Goal: Transaction & Acquisition: Purchase product/service

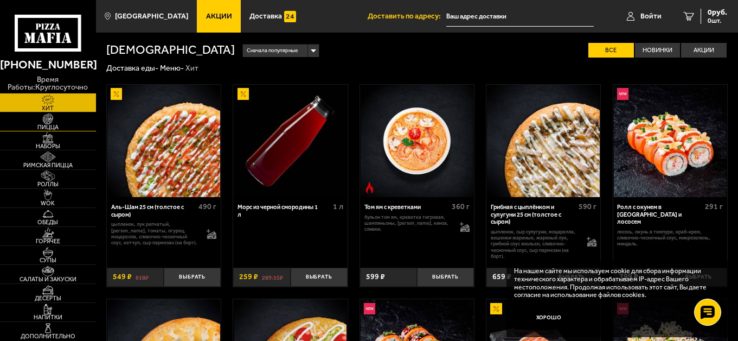
click at [57, 126] on span "Пицца" at bounding box center [48, 127] width 96 height 6
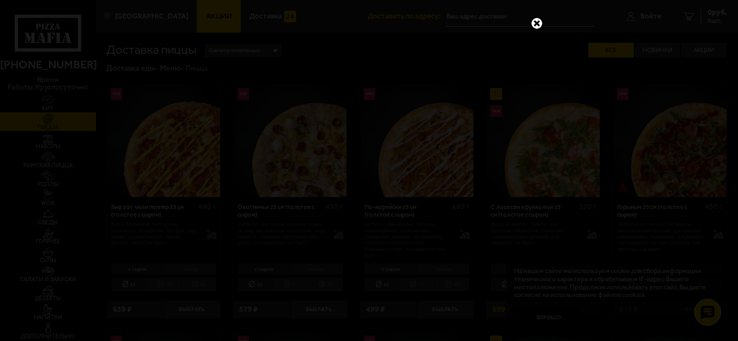
click at [534, 23] on link at bounding box center [537, 23] width 14 height 14
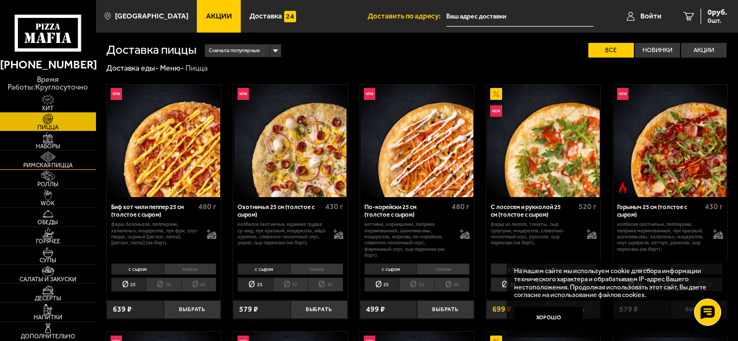
click at [70, 162] on span "Римская пицца" at bounding box center [48, 165] width 96 height 6
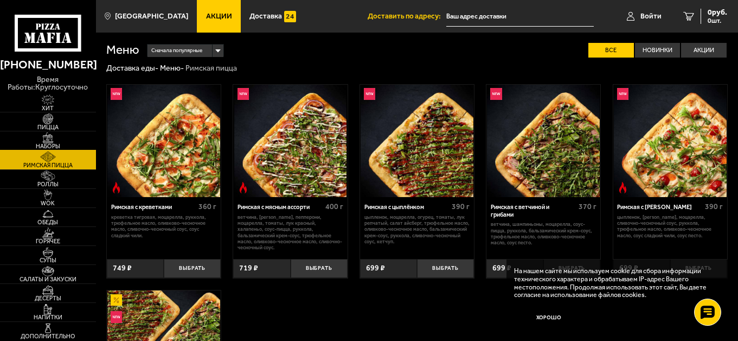
click at [61, 142] on img at bounding box center [47, 137] width 29 height 10
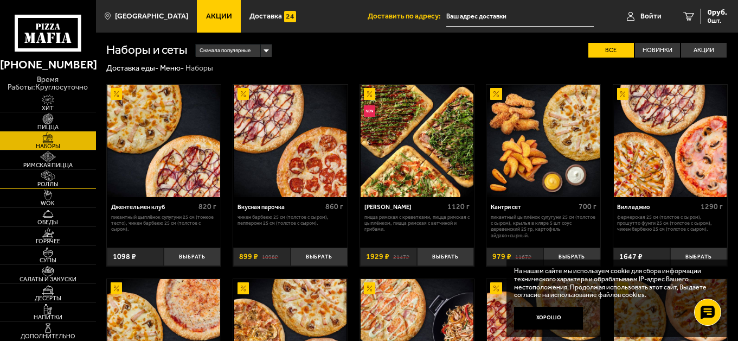
click at [71, 178] on link "Роллы" at bounding box center [48, 179] width 96 height 18
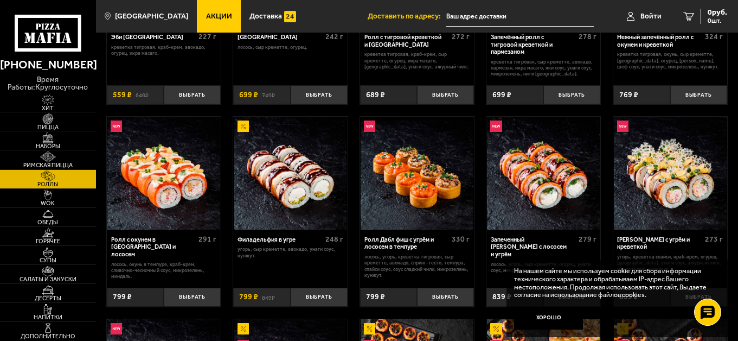
scroll to position [54, 0]
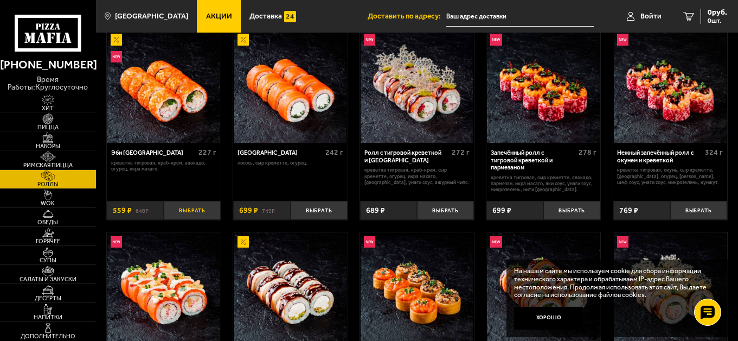
click at [183, 207] on button "Выбрать" at bounding box center [192, 210] width 57 height 19
click at [675, 16] on icon "3" at bounding box center [675, 16] width 11 height 9
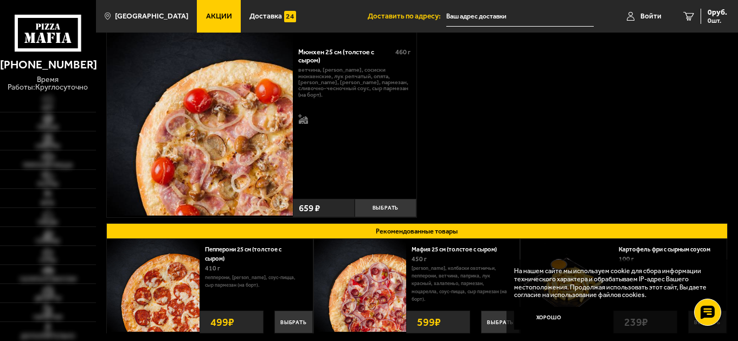
scroll to position [54, 0]
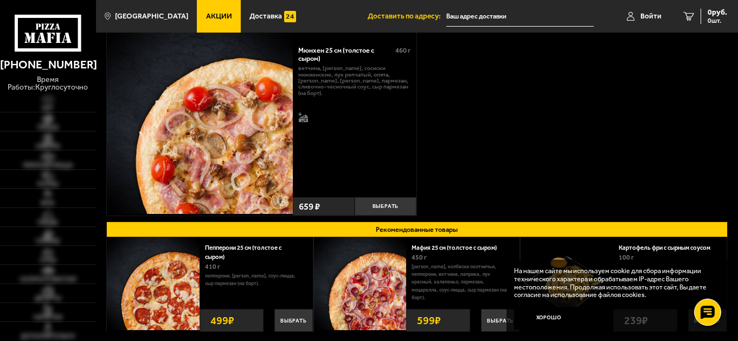
click at [511, 144] on div "Мюнхен 25 см (толстое с сыром) 460 г Топпинги ветчина, бекон, сосиски мюнхенски…" at bounding box center [416, 122] width 621 height 189
click at [388, 207] on button "Выбрать" at bounding box center [386, 206] width 62 height 19
click at [711, 16] on span "1318 руб." at bounding box center [711, 13] width 33 height 8
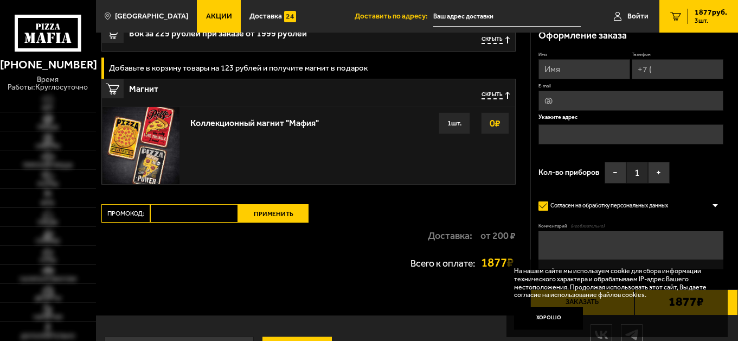
scroll to position [198, 0]
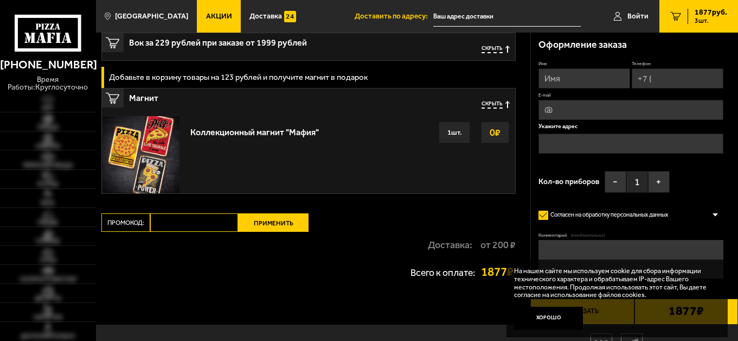
click at [488, 50] on span "Скрыть" at bounding box center [492, 50] width 21 height 8
click at [499, 48] on span "Подробнее" at bounding box center [486, 50] width 33 height 8
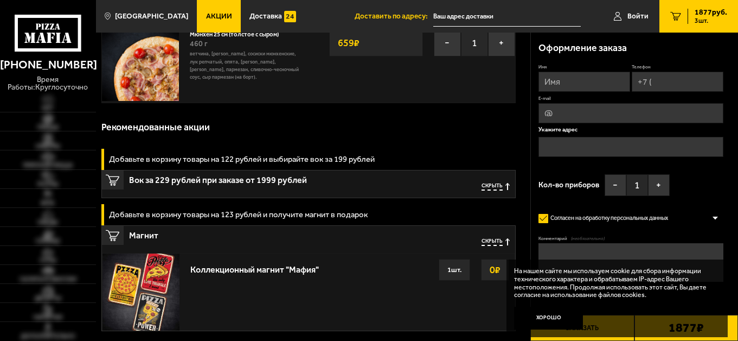
scroll to position [0, 0]
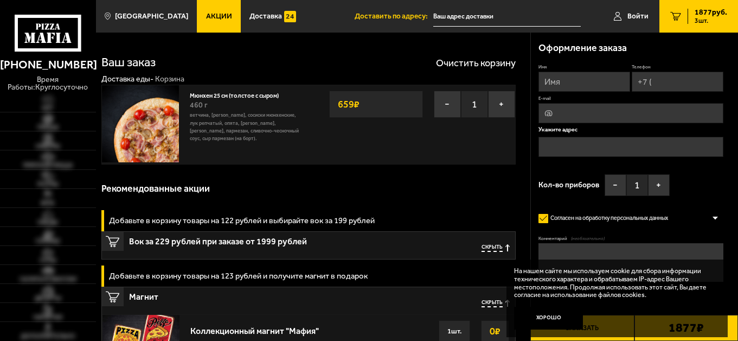
click at [706, 11] on span "1877 руб." at bounding box center [711, 13] width 33 height 8
click at [569, 78] on input "Имя" at bounding box center [585, 82] width 92 height 20
type input "константин"
click at [665, 81] on input "Телефон" at bounding box center [678, 82] width 92 height 20
type input "+7 (950) 030-18-30"
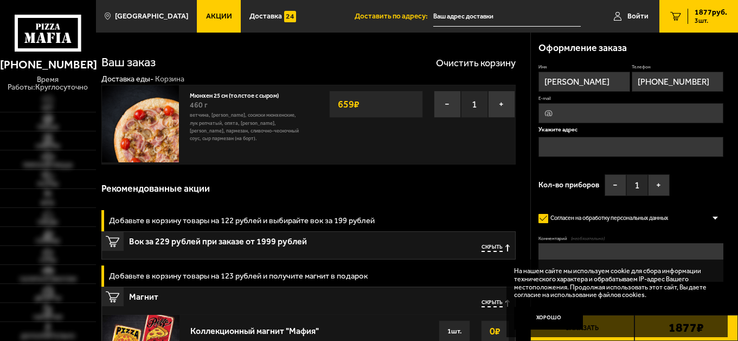
type input "black.y@bk.ru"
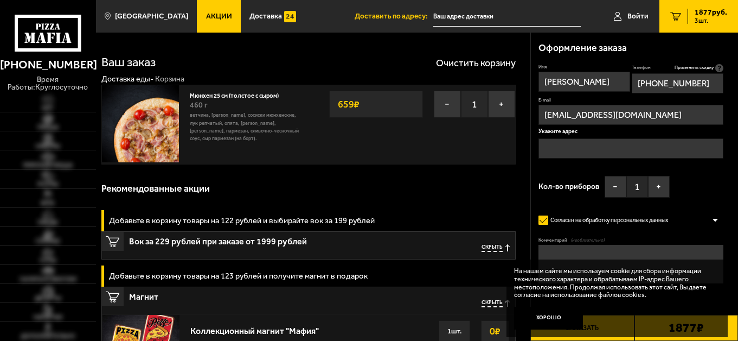
type input "+7 (950) 030-18-30"
click at [573, 148] on input "text" at bounding box center [631, 148] width 184 height 20
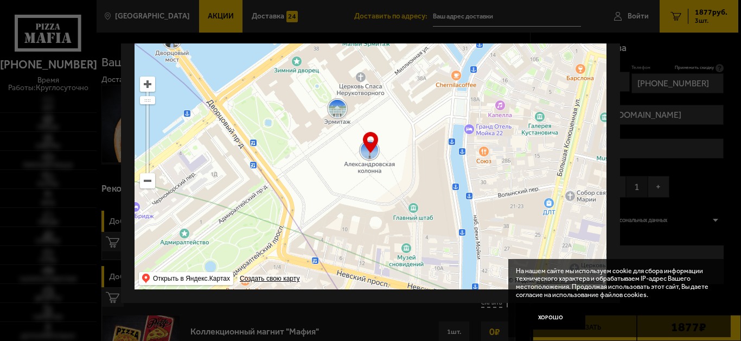
scroll to position [80, 0]
click at [145, 187] on ymaps at bounding box center [147, 181] width 14 height 14
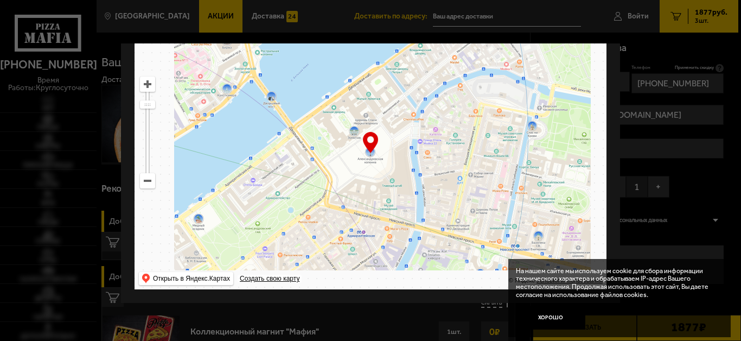
click at [145, 187] on ymaps at bounding box center [147, 181] width 14 height 14
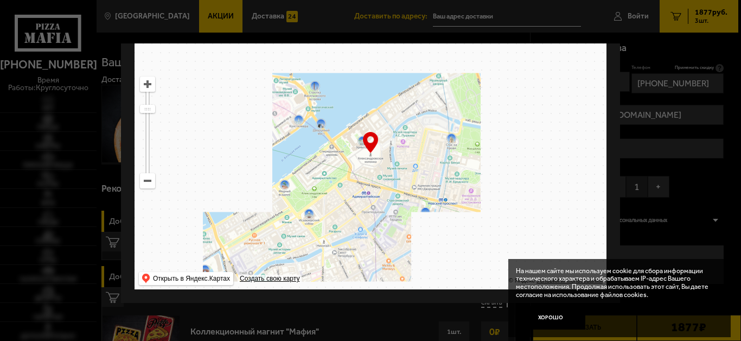
click at [145, 187] on ymaps at bounding box center [147, 181] width 14 height 14
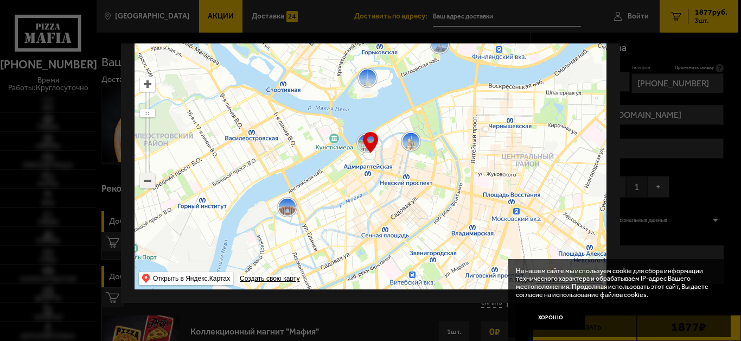
click at [148, 184] on ymaps at bounding box center [147, 181] width 14 height 14
click at [147, 184] on ymaps at bounding box center [147, 181] width 14 height 14
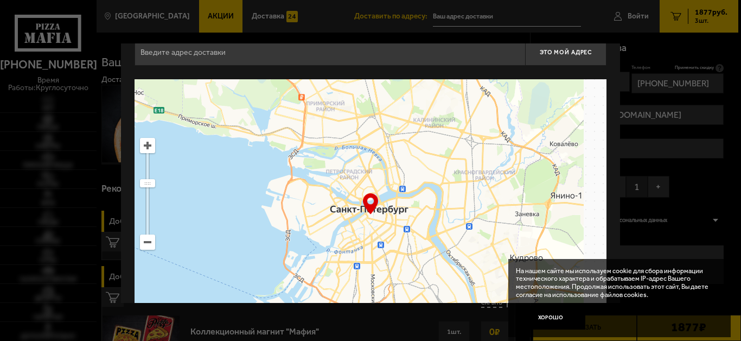
scroll to position [0, 0]
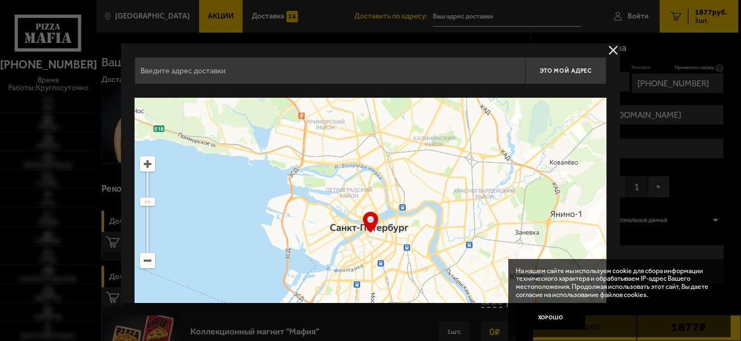
click at [148, 165] on ymaps at bounding box center [147, 164] width 14 height 14
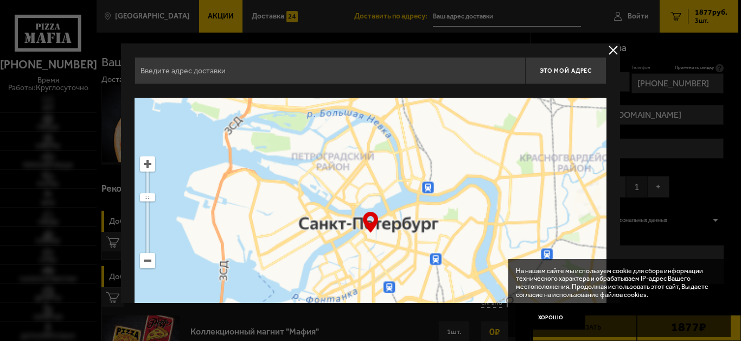
click at [148, 165] on ymaps at bounding box center [147, 164] width 14 height 14
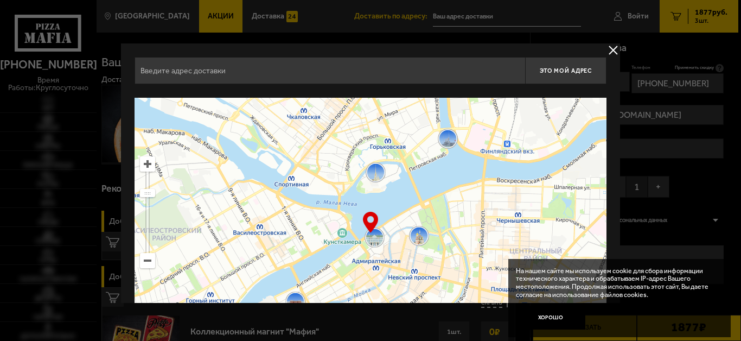
drag, startPoint x: 401, startPoint y: 180, endPoint x: 437, endPoint y: 234, distance: 65.7
click at [437, 234] on ymaps at bounding box center [370, 233] width 472 height 271
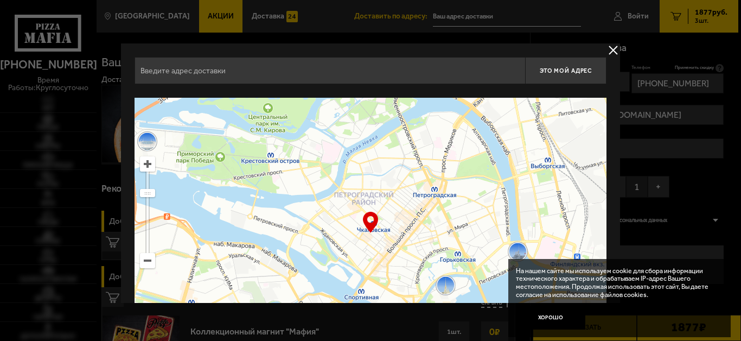
drag, startPoint x: 383, startPoint y: 161, endPoint x: 382, endPoint y: 217, distance: 55.9
click at [382, 217] on ymaps at bounding box center [370, 233] width 472 height 271
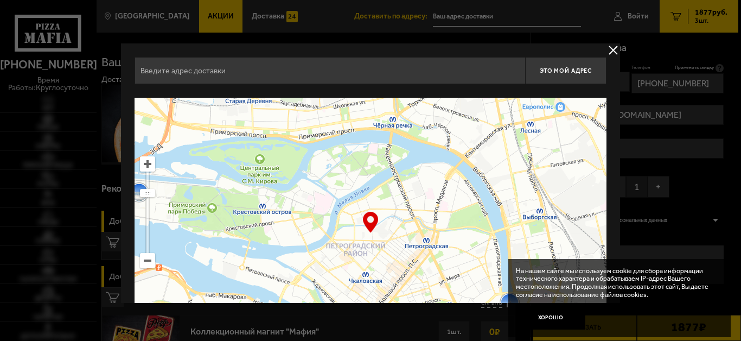
type input "Малый проспект Петроградской стороны, 5Г"
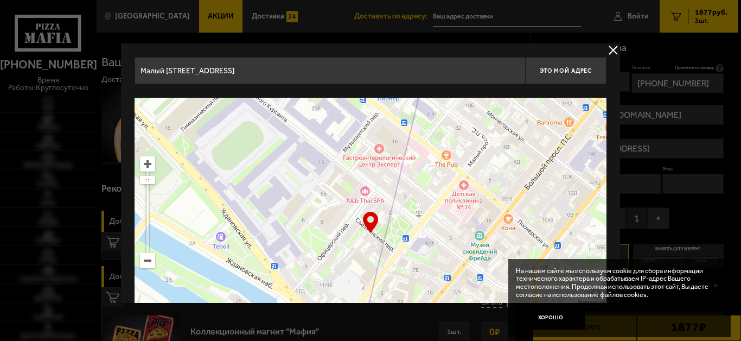
drag, startPoint x: 383, startPoint y: 157, endPoint x: 414, endPoint y: 200, distance: 53.1
click at [414, 200] on ymaps at bounding box center [370, 233] width 472 height 271
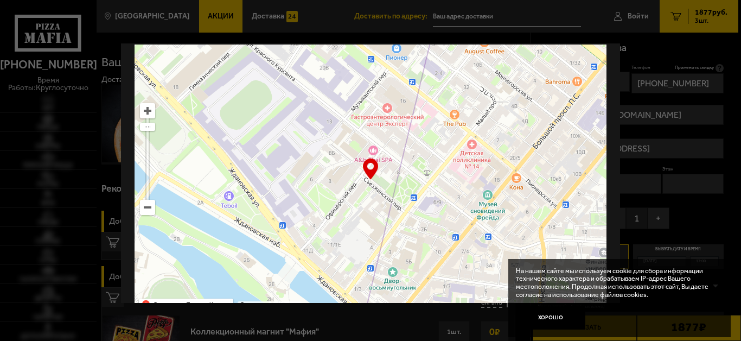
scroll to position [54, 0]
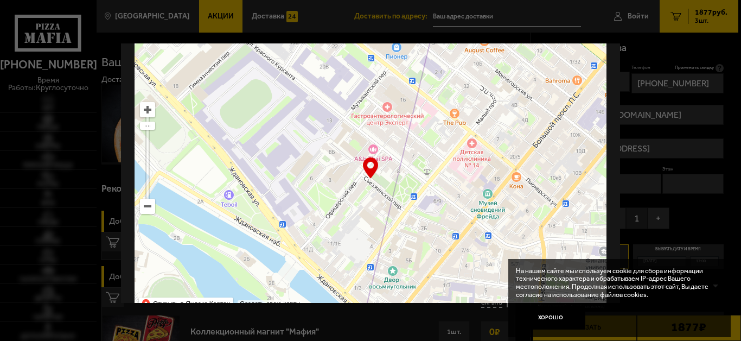
click at [148, 205] on ymaps at bounding box center [147, 206] width 14 height 14
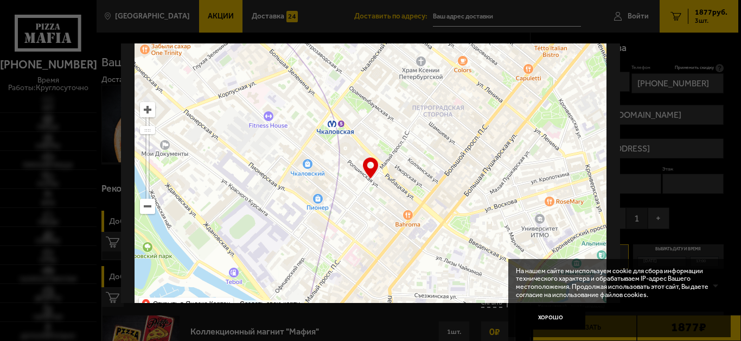
drag, startPoint x: 296, startPoint y: 110, endPoint x: 228, endPoint y: 197, distance: 110.1
click at [228, 197] on ymaps at bounding box center [370, 178] width 472 height 271
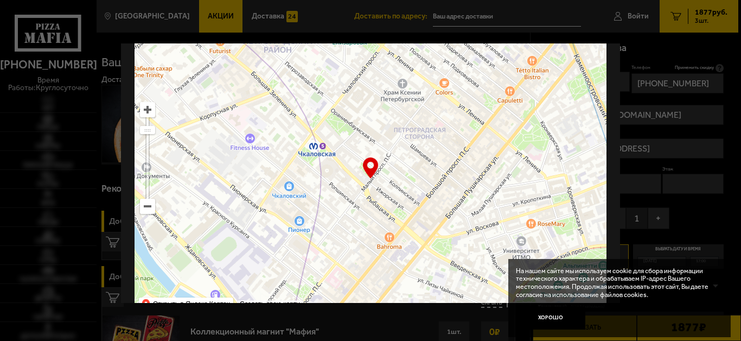
drag, startPoint x: 308, startPoint y: 158, endPoint x: 284, endPoint y: 221, distance: 68.0
click at [284, 221] on ymaps at bounding box center [370, 178] width 472 height 271
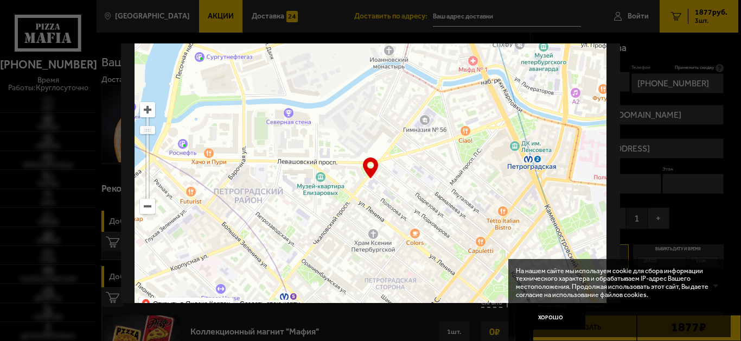
type input "улица Ленина, 41"
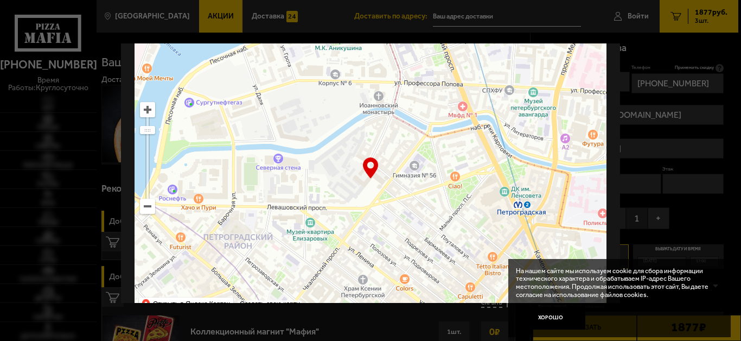
drag, startPoint x: 318, startPoint y: 146, endPoint x: 303, endPoint y: 217, distance: 72.1
click at [303, 217] on ymaps at bounding box center [370, 178] width 472 height 271
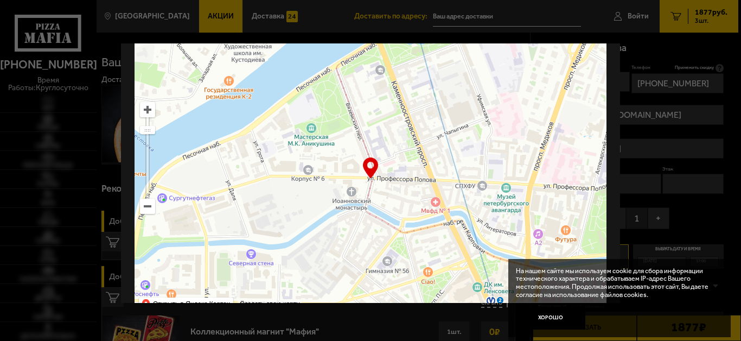
type input "набережная реки Карповки, 30"
drag, startPoint x: 332, startPoint y: 138, endPoint x: 313, endPoint y: 209, distance: 73.9
click at [315, 209] on ymaps at bounding box center [370, 178] width 472 height 271
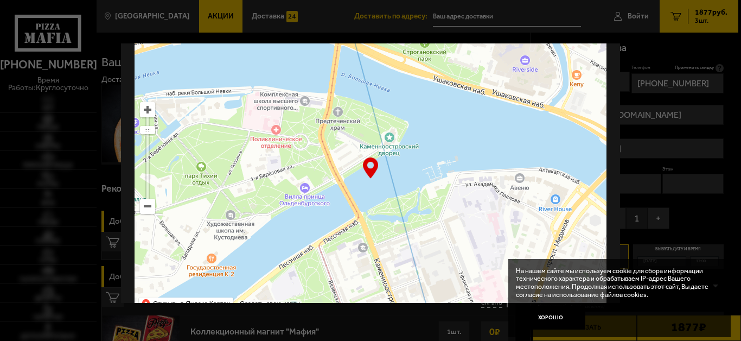
drag, startPoint x: 327, startPoint y: 125, endPoint x: 339, endPoint y: 214, distance: 89.2
click at [339, 214] on ymaps at bounding box center [370, 178] width 472 height 271
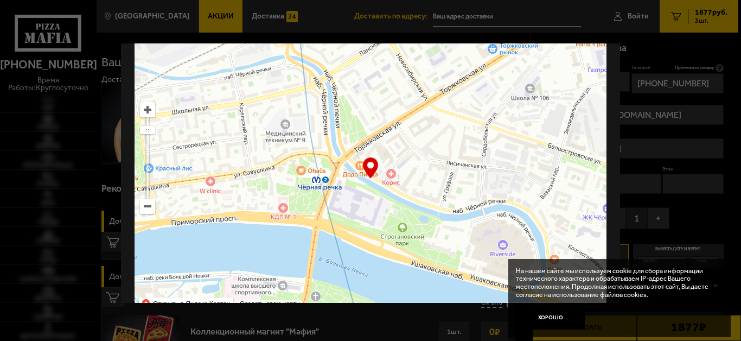
drag, startPoint x: 324, startPoint y: 102, endPoint x: 277, endPoint y: 205, distance: 112.8
click at [278, 213] on ymaps at bounding box center [370, 178] width 472 height 271
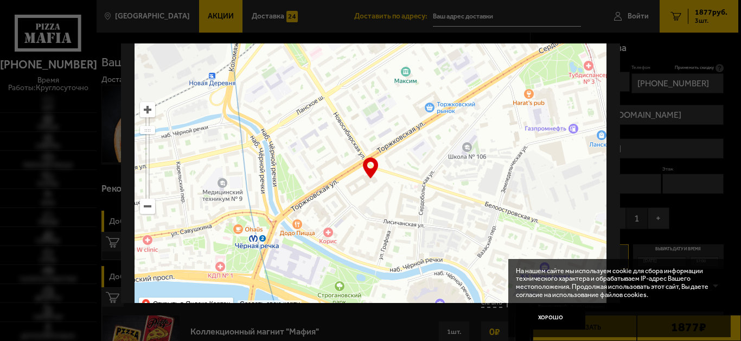
type input "Торжковская улица, 5"
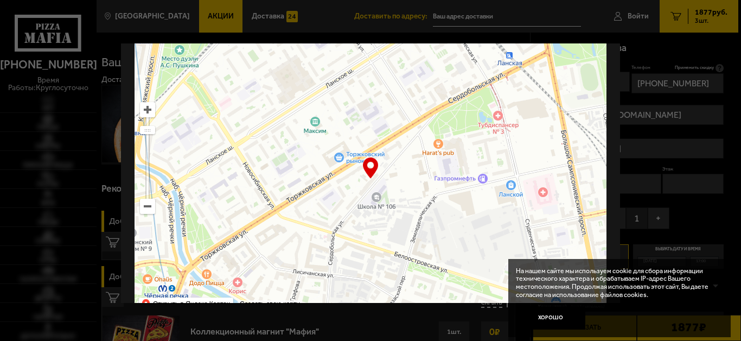
drag, startPoint x: 517, startPoint y: 149, endPoint x: 399, endPoint y: 218, distance: 137.1
click at [399, 218] on ymaps at bounding box center [370, 178] width 472 height 271
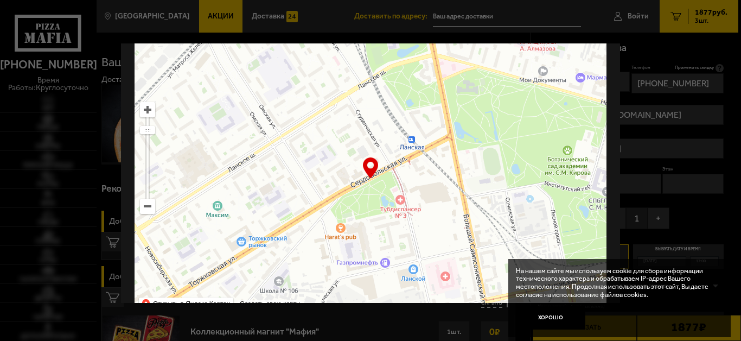
type input "Земледельческая улица, 5к2"
drag, startPoint x: 470, startPoint y: 129, endPoint x: 418, endPoint y: 235, distance: 118.4
click at [418, 234] on ymaps at bounding box center [370, 178] width 472 height 271
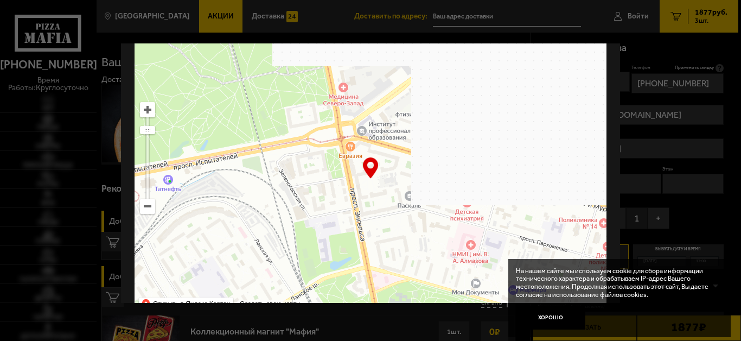
drag, startPoint x: 477, startPoint y: 135, endPoint x: 495, endPoint y: 220, distance: 86.4
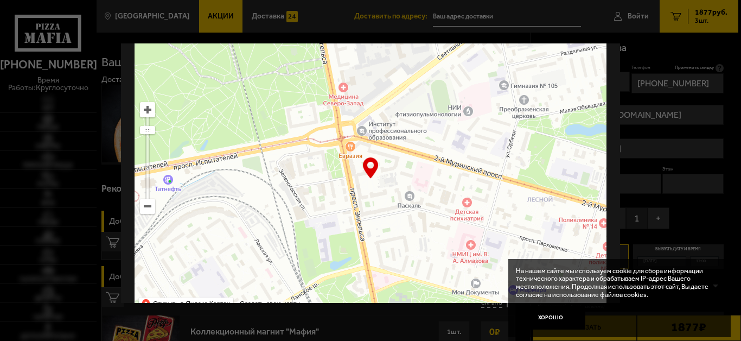
click at [495, 223] on ymaps at bounding box center [370, 178] width 472 height 271
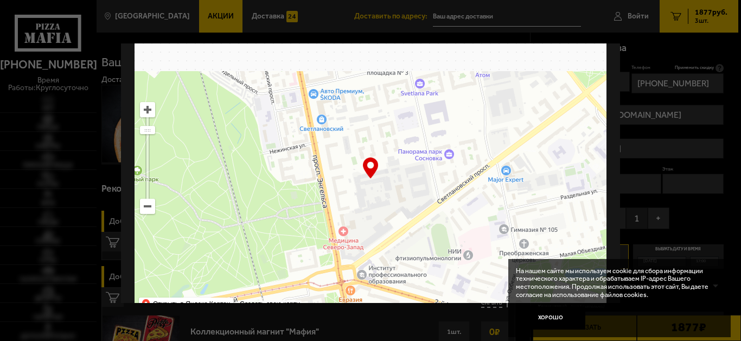
drag, startPoint x: 459, startPoint y: 147, endPoint x: 459, endPoint y: 216, distance: 69.4
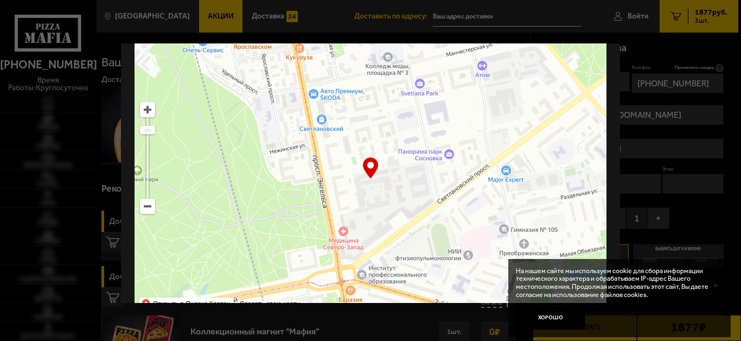
click at [459, 216] on ymaps at bounding box center [370, 178] width 472 height 271
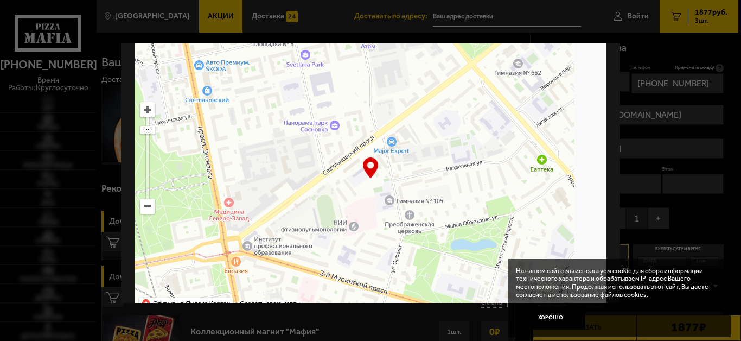
drag, startPoint x: 483, startPoint y: 214, endPoint x: 363, endPoint y: 183, distance: 123.6
click at [363, 183] on ymaps at bounding box center [370, 178] width 472 height 271
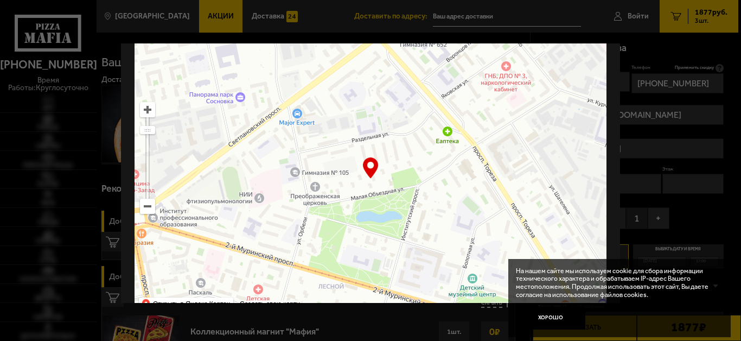
type input "улица Орбели, 25к5"
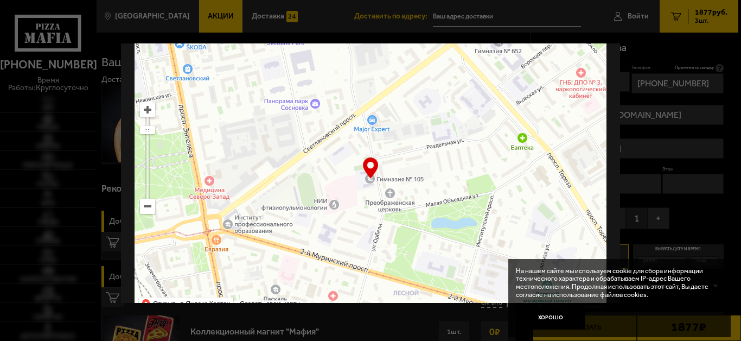
drag, startPoint x: 439, startPoint y: 213, endPoint x: 515, endPoint y: 222, distance: 77.1
click at [515, 222] on ymaps at bounding box center [370, 178] width 472 height 271
type input "улица Орбели, 24"
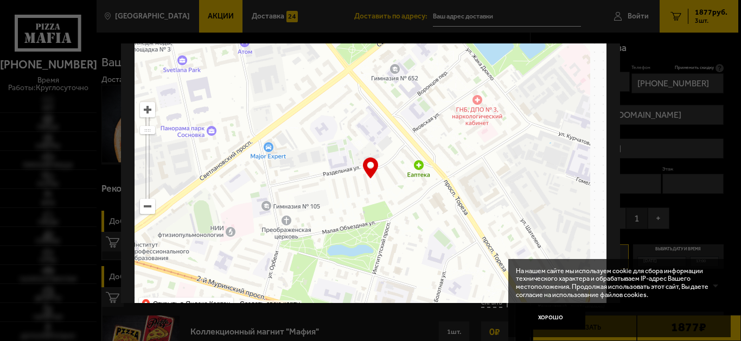
drag, startPoint x: 507, startPoint y: 216, endPoint x: 303, endPoint y: 259, distance: 208.4
click at [303, 259] on ymaps at bounding box center [370, 178] width 472 height 271
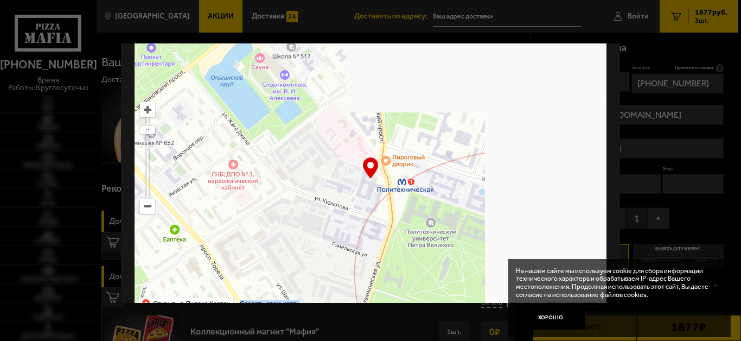
type input "Политехническая улица, 28"
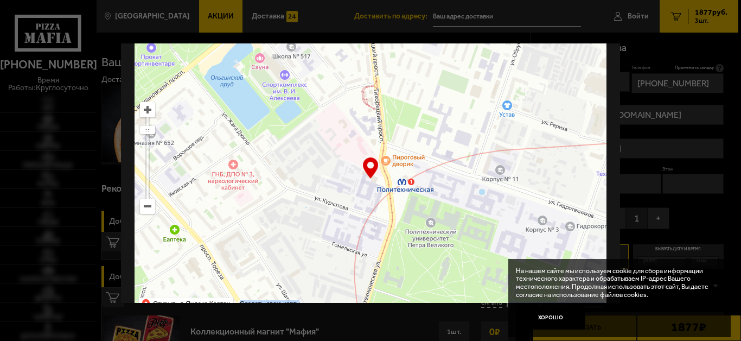
type input "Политехническая улица, 28"
drag, startPoint x: 373, startPoint y: 177, endPoint x: 361, endPoint y: 227, distance: 51.3
click at [361, 227] on div "… © Яндекс Условия использования Открыть в Яндекс.Картах Создать свою карту" at bounding box center [370, 178] width 472 height 271
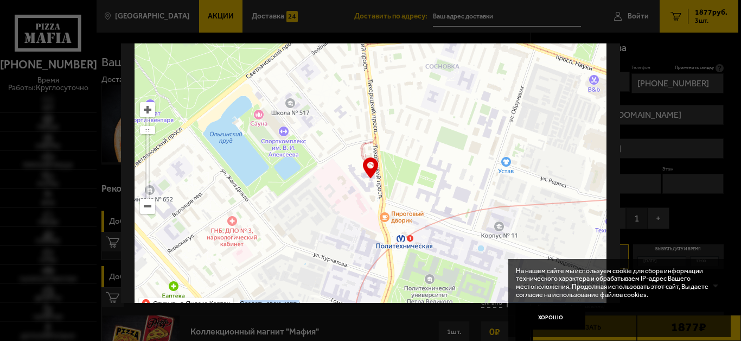
drag, startPoint x: 341, startPoint y: 153, endPoint x: 339, endPoint y: 209, distance: 56.4
click at [339, 209] on ymaps at bounding box center [370, 178] width 472 height 271
type input "Тихорецкий проспект, 4"
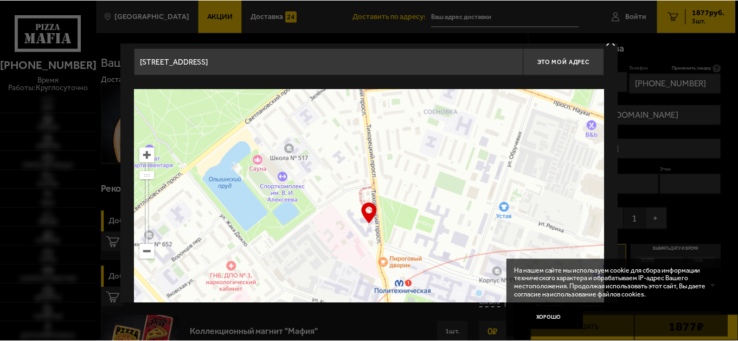
scroll to position [0, 0]
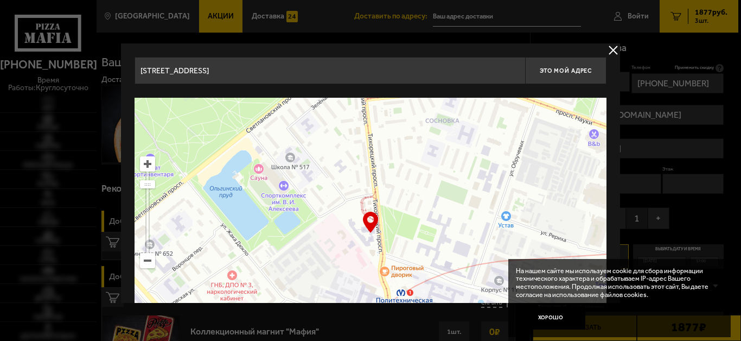
click at [151, 164] on ymaps at bounding box center [147, 164] width 14 height 14
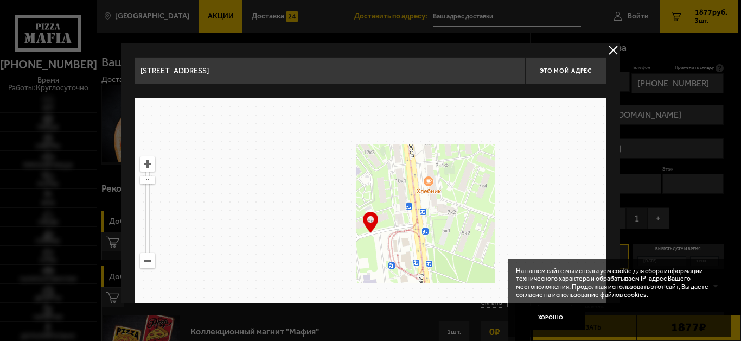
drag, startPoint x: 284, startPoint y: 179, endPoint x: 321, endPoint y: 248, distance: 78.6
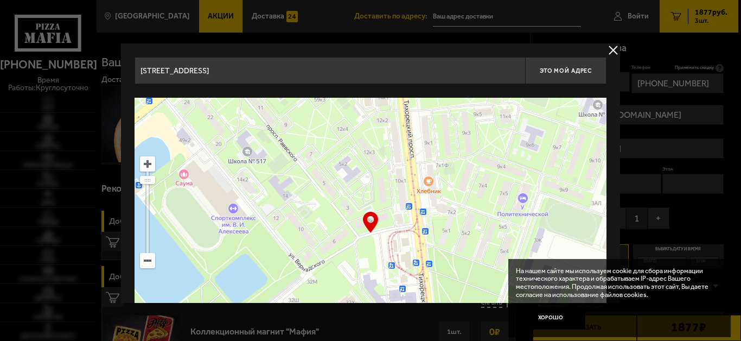
click at [321, 248] on ymaps at bounding box center [370, 233] width 472 height 271
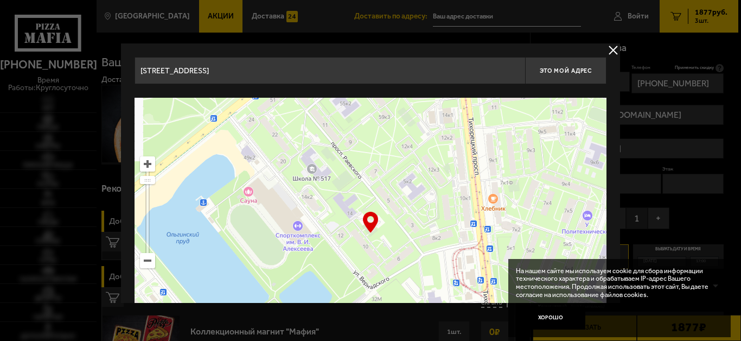
drag, startPoint x: 334, startPoint y: 235, endPoint x: 399, endPoint y: 253, distance: 67.0
click at [399, 253] on ymaps at bounding box center [370, 233] width 472 height 271
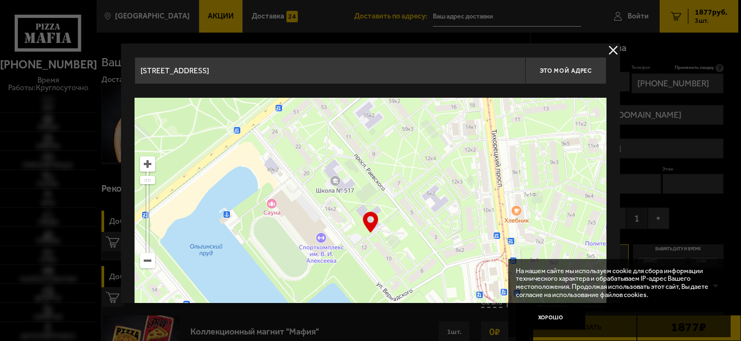
type input "проспект Раевского, 14"
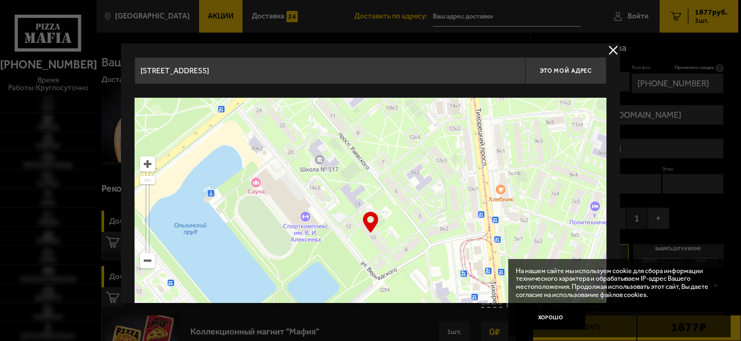
drag, startPoint x: 355, startPoint y: 256, endPoint x: 338, endPoint y: 234, distance: 28.2
click at [338, 234] on ymaps at bounding box center [370, 233] width 472 height 271
type input "[STREET_ADDRESS]"
click at [143, 165] on ymaps at bounding box center [147, 164] width 14 height 14
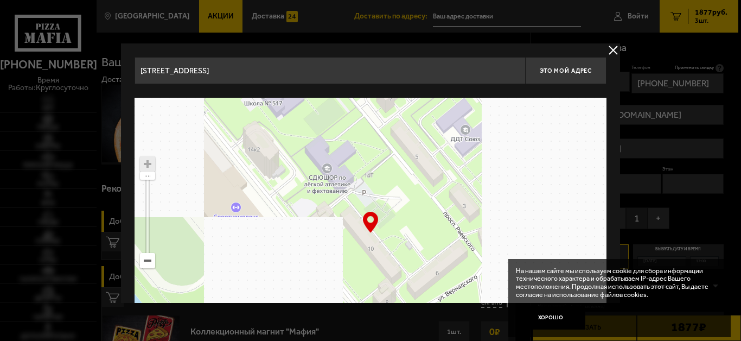
drag, startPoint x: 349, startPoint y: 245, endPoint x: 347, endPoint y: 255, distance: 10.0
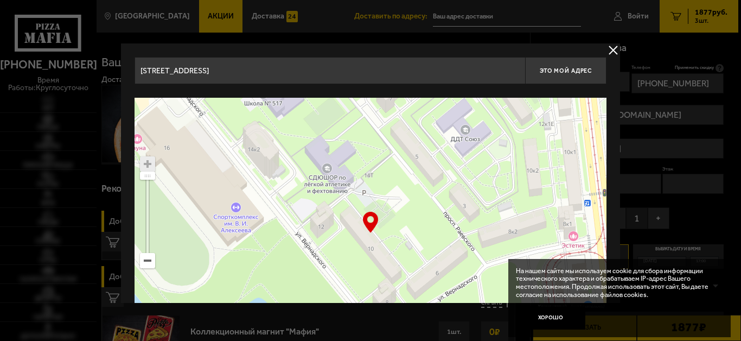
click at [347, 255] on ymaps at bounding box center [370, 233] width 472 height 271
click at [368, 221] on div "… © Яндекс Условия использования Открыть в Яндекс.Картах Создать свою карту" at bounding box center [370, 233] width 472 height 271
click at [564, 68] on span "Это мой адрес" at bounding box center [566, 70] width 52 height 7
type input "[STREET_ADDRESS]"
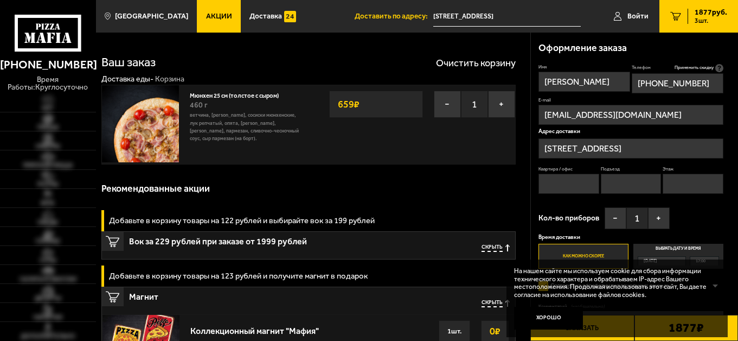
click at [560, 188] on input "Квартира / офис" at bounding box center [569, 184] width 61 height 20
type input "68"
click at [630, 185] on input "Подъезд" at bounding box center [631, 184] width 61 height 20
type input "4"
click at [678, 177] on input "Этаж" at bounding box center [693, 184] width 61 height 20
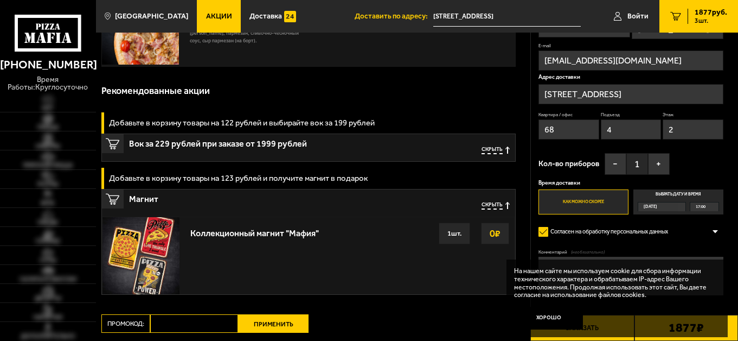
scroll to position [108, 0]
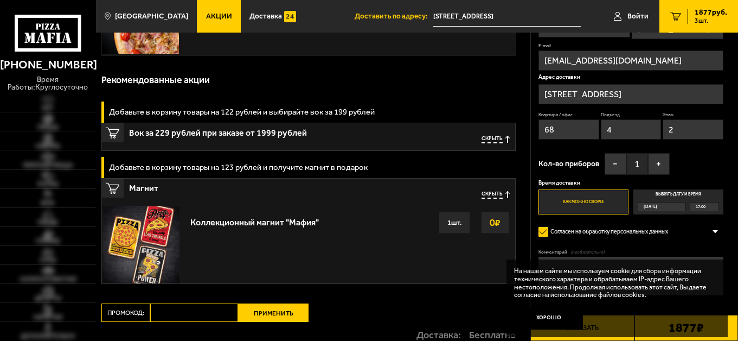
type input "2"
click at [589, 200] on label "Как можно скорее" at bounding box center [584, 201] width 90 height 24
click at [0, 0] on input "Как можно скорее" at bounding box center [0, 0] width 0 height 0
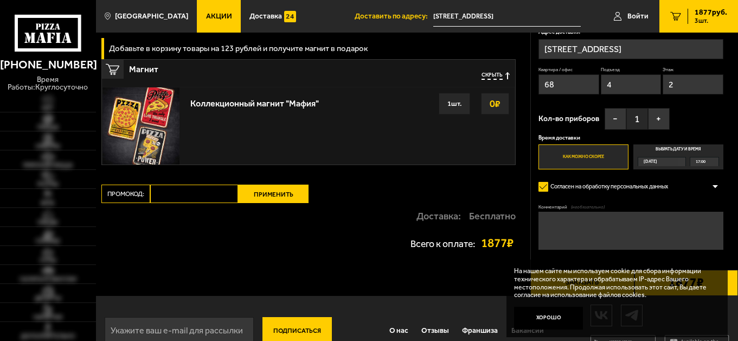
scroll to position [253, 0]
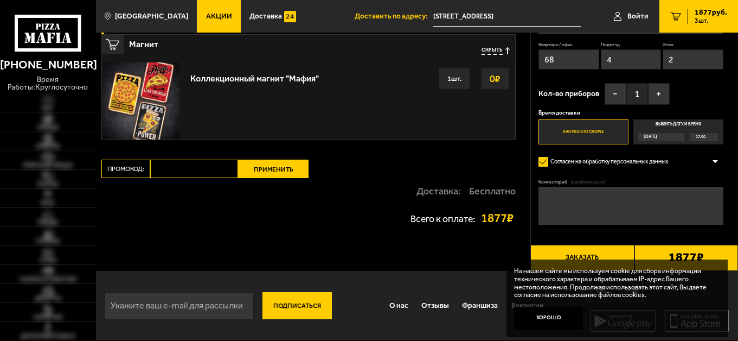
click at [570, 251] on button "Заказать" at bounding box center [582, 258] width 104 height 26
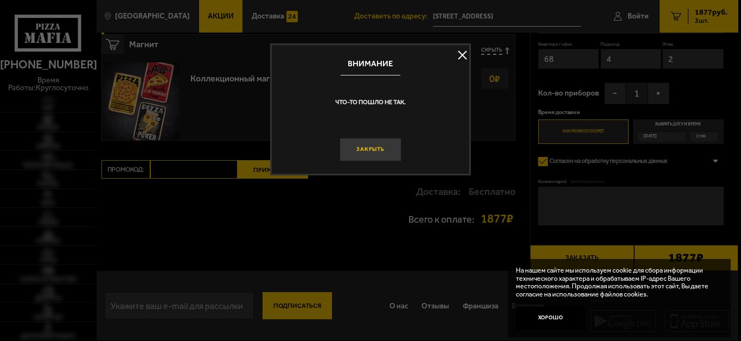
click at [377, 151] on button "Закрыть" at bounding box center [370, 149] width 62 height 23
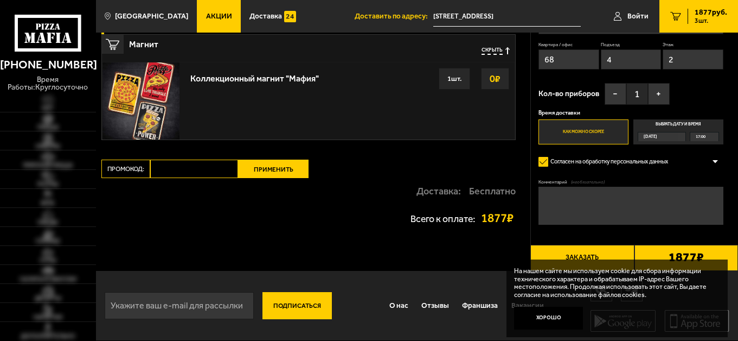
click at [573, 248] on button "Заказать" at bounding box center [582, 258] width 104 height 26
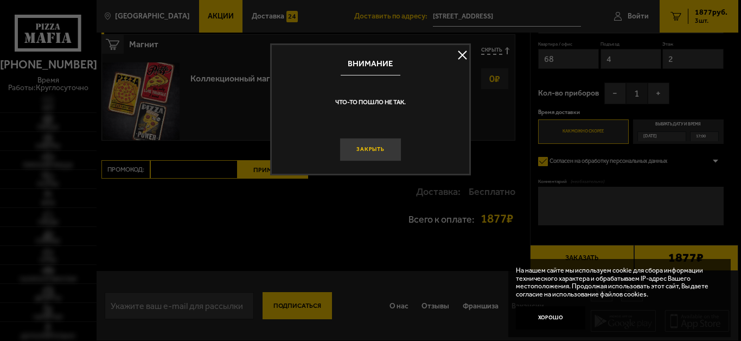
click at [384, 149] on button "Закрыть" at bounding box center [370, 149] width 62 height 23
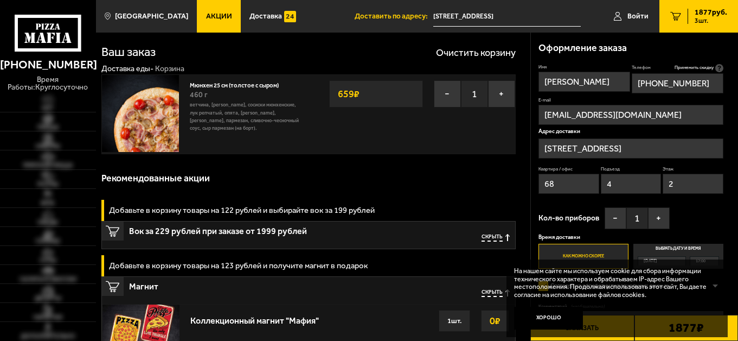
scroll to position [0, 0]
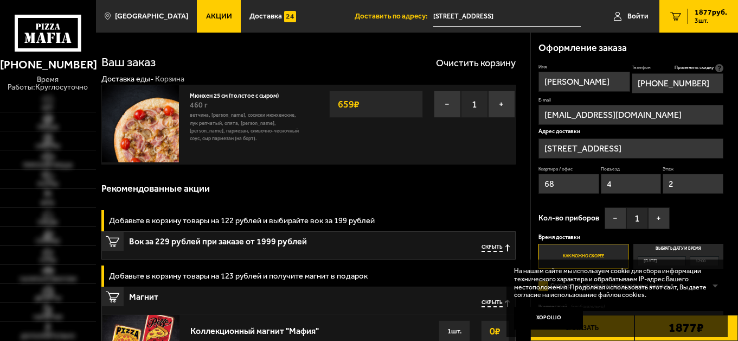
click at [492, 246] on span "Скрыть" at bounding box center [492, 248] width 21 height 8
click at [672, 16] on icon "3" at bounding box center [675, 16] width 11 height 9
click at [704, 11] on span "1877 руб." at bounding box center [711, 13] width 33 height 8
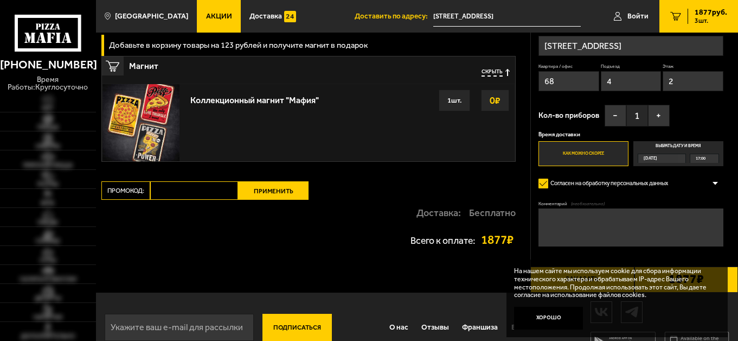
scroll to position [253, 0]
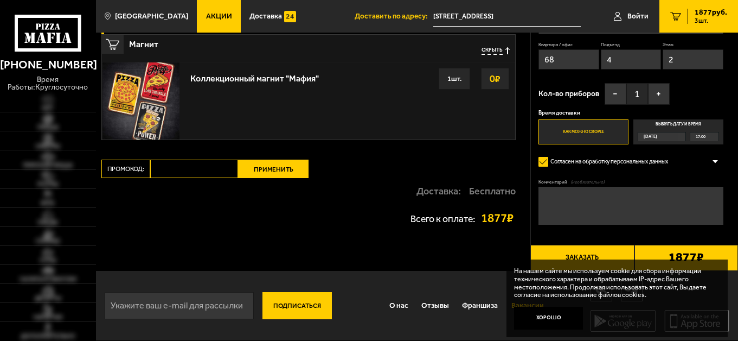
click at [534, 317] on button "Хорошо" at bounding box center [548, 317] width 69 height 23
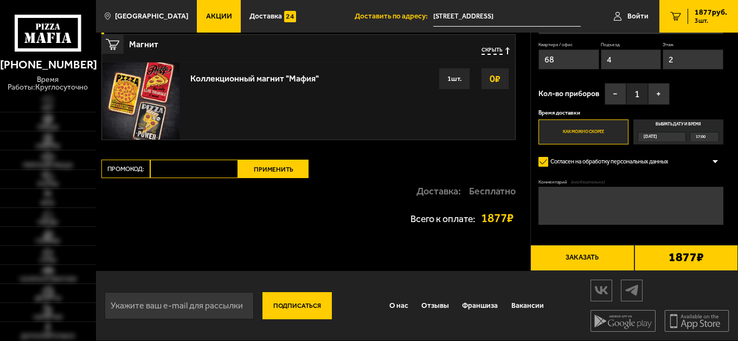
click at [584, 264] on button "Заказать" at bounding box center [582, 258] width 104 height 26
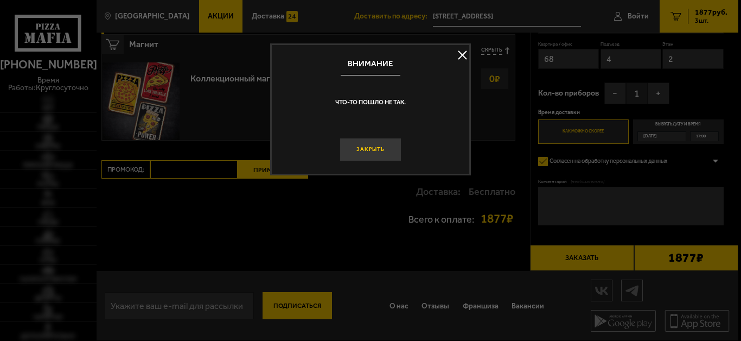
click at [382, 148] on button "Закрыть" at bounding box center [370, 149] width 62 height 23
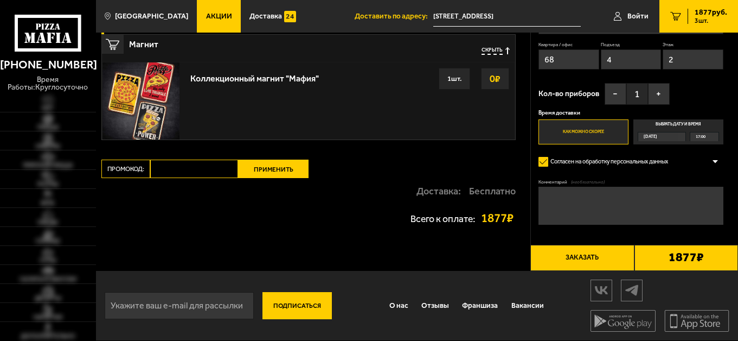
click at [715, 162] on div at bounding box center [715, 161] width 16 height 8
click at [715, 162] on div "Согласен на обработку персональных данных Оформить заказ без звонка оператора В…" at bounding box center [631, 161] width 184 height 15
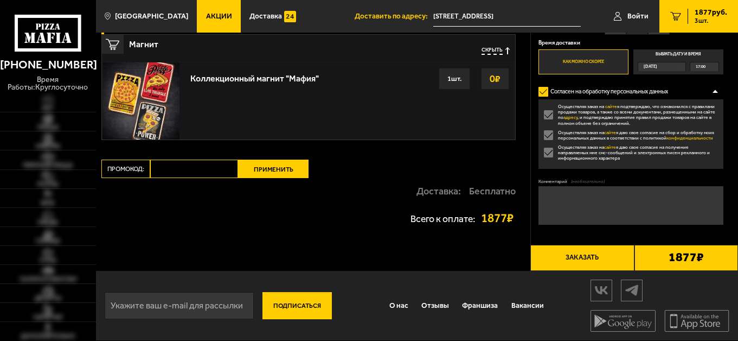
click at [715, 162] on div "Осуществляя заказ на сайте я подтверждаю, что ознакомился с правилами продажи т…" at bounding box center [631, 133] width 184 height 69
click at [496, 257] on div "Ваш заказ Очистить корзину Доставка еды - Корзина Мюнхен 25 см (толстое с сыром…" at bounding box center [313, 25] width 434 height 490
click at [575, 261] on button "Заказать" at bounding box center [582, 258] width 104 height 26
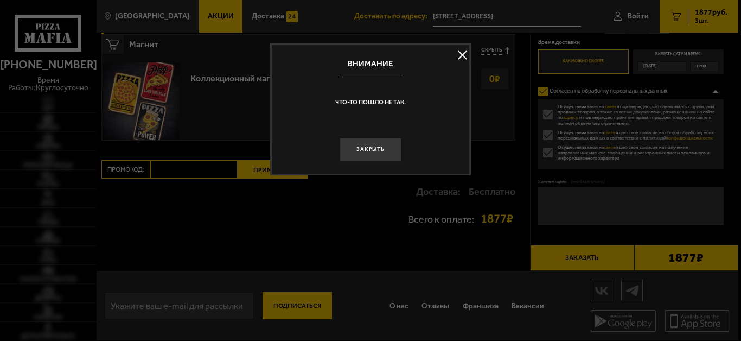
click at [464, 53] on button at bounding box center [462, 55] width 16 height 16
click at [464, 53] on div "Скрыть" at bounding box center [480, 51] width 60 height 8
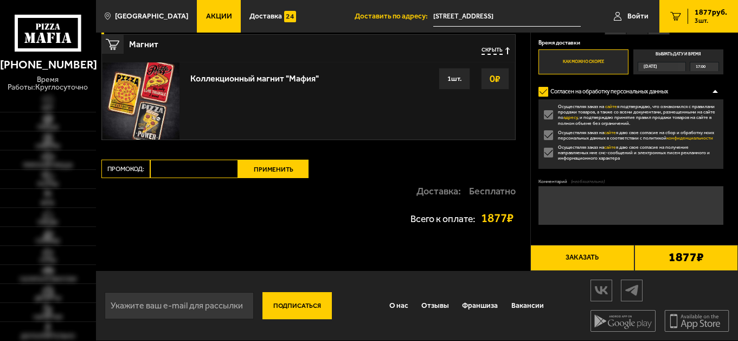
click at [344, 213] on div "Всего к оплате: 1877 ₽" at bounding box center [308, 218] width 414 height 12
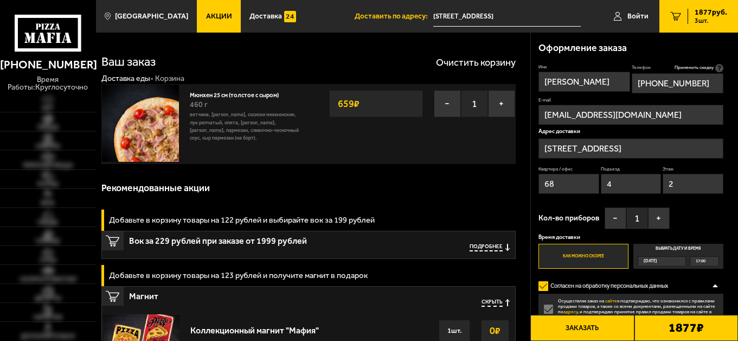
scroll to position [0, 0]
click at [133, 18] on span "[GEOGRAPHIC_DATA]" at bounding box center [151, 16] width 73 height 8
click at [249, 18] on span "Доставка" at bounding box center [265, 16] width 33 height 8
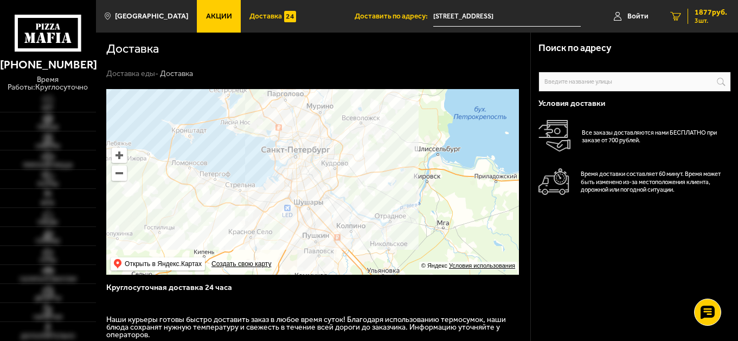
click at [716, 12] on span "1877 руб." at bounding box center [711, 13] width 33 height 8
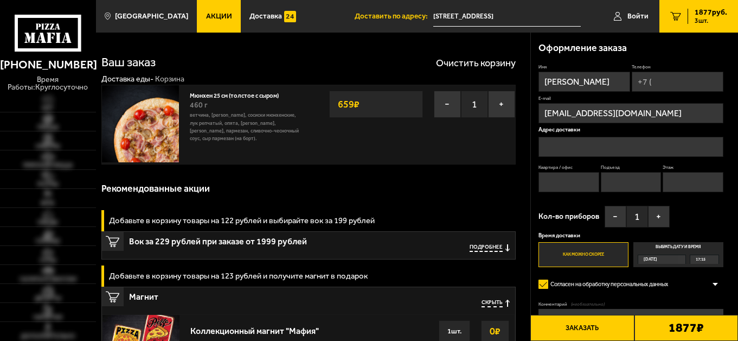
type input "[STREET_ADDRESS]"
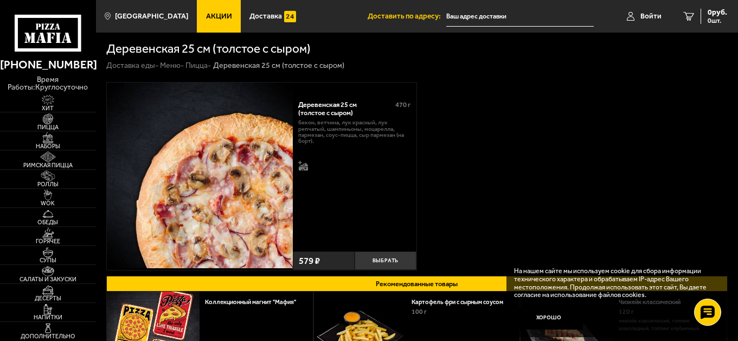
click at [324, 262] on div "579 ₽" at bounding box center [324, 260] width 62 height 19
click at [58, 184] on span "Роллы" at bounding box center [48, 184] width 96 height 6
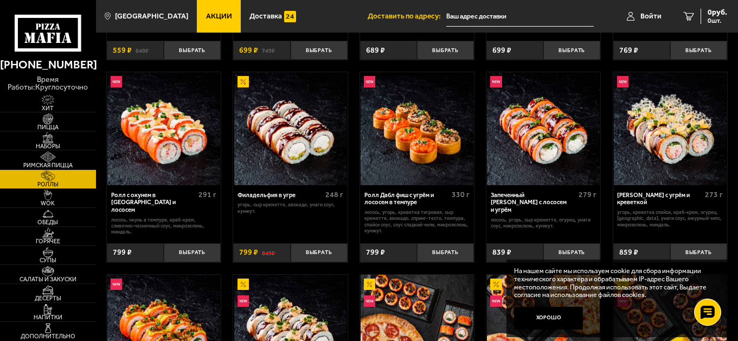
scroll to position [217, 0]
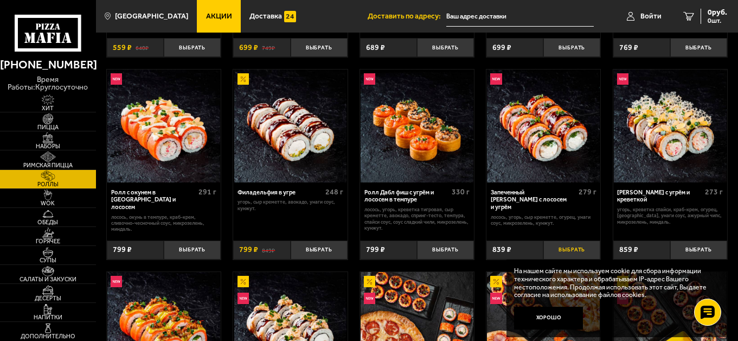
click at [566, 250] on button "Выбрать" at bounding box center [571, 249] width 57 height 19
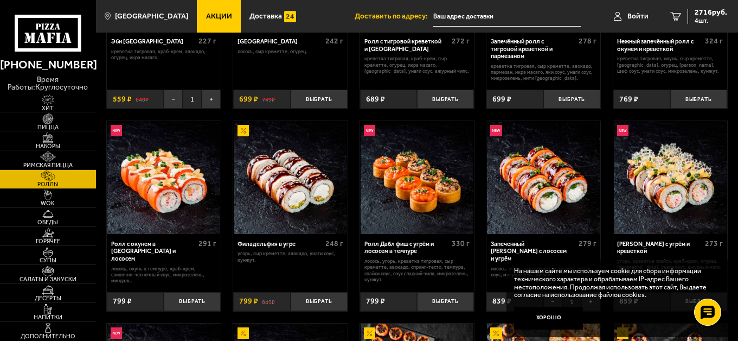
scroll to position [163, 0]
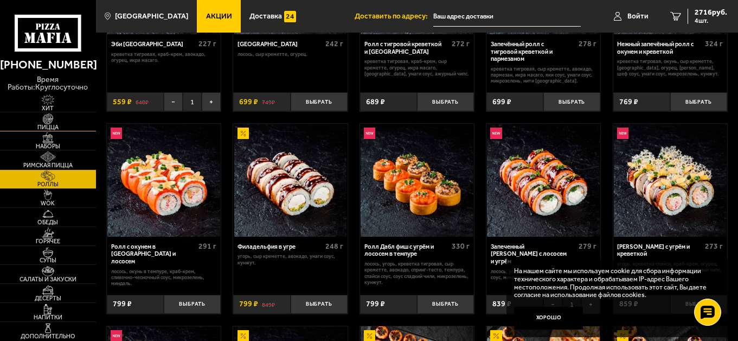
click at [53, 124] on span "Пицца" at bounding box center [48, 127] width 96 height 6
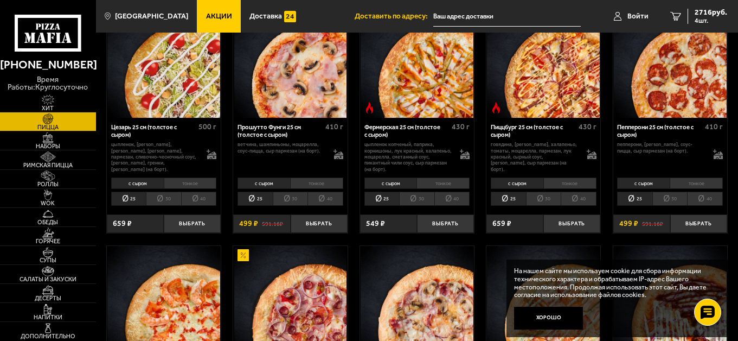
scroll to position [813, 0]
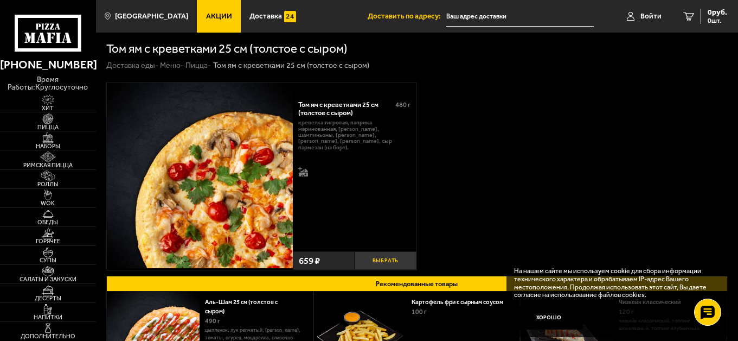
click at [381, 258] on button "Выбрать" at bounding box center [386, 260] width 62 height 19
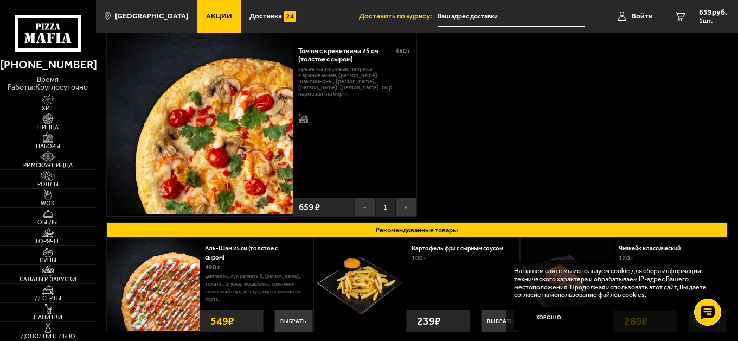
scroll to position [54, 0]
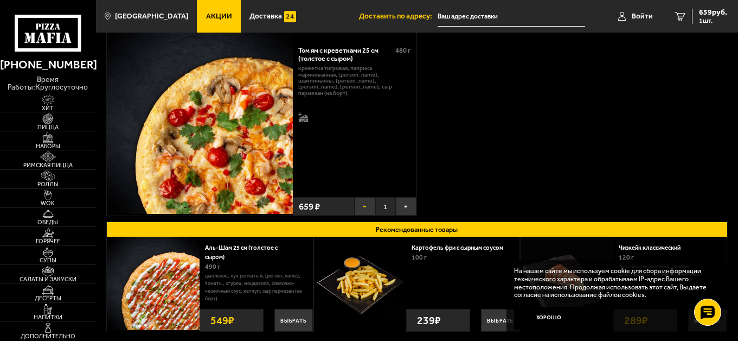
click at [364, 206] on button "−" at bounding box center [365, 206] width 21 height 19
click at [385, 208] on button "Выбрать" at bounding box center [386, 206] width 62 height 19
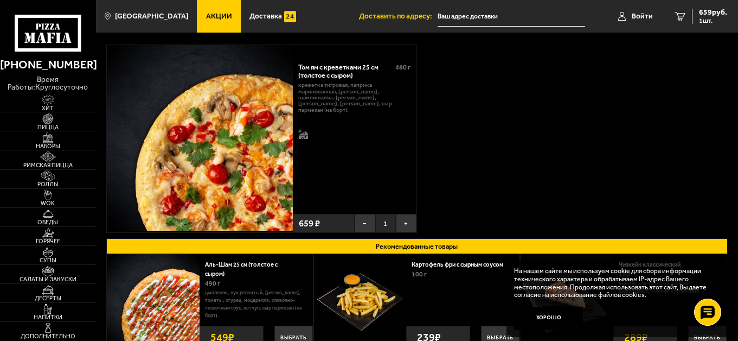
scroll to position [0, 0]
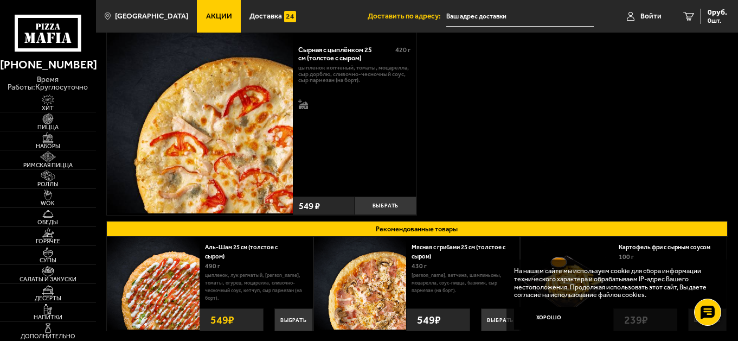
scroll to position [54, 0]
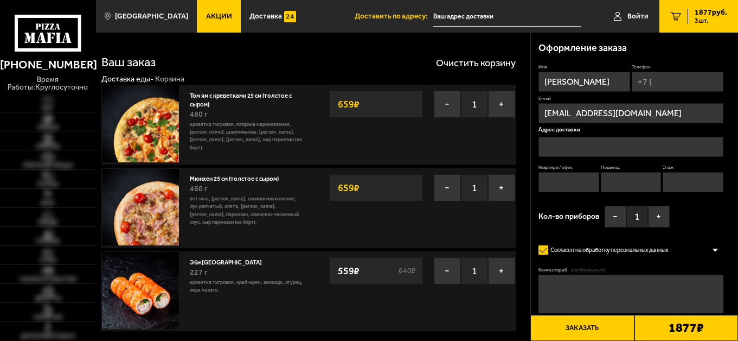
type input "[STREET_ADDRESS]"
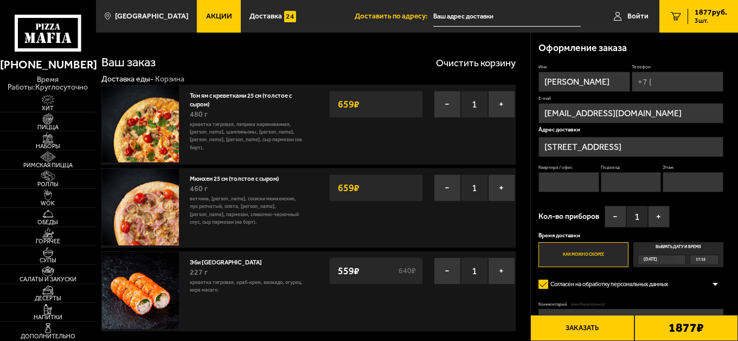
type input "[STREET_ADDRESS]"
click at [580, 183] on input "Квартира / офис" at bounding box center [569, 182] width 61 height 20
type input "68"
click at [615, 184] on input "Подъезд" at bounding box center [631, 182] width 61 height 20
type input "4"
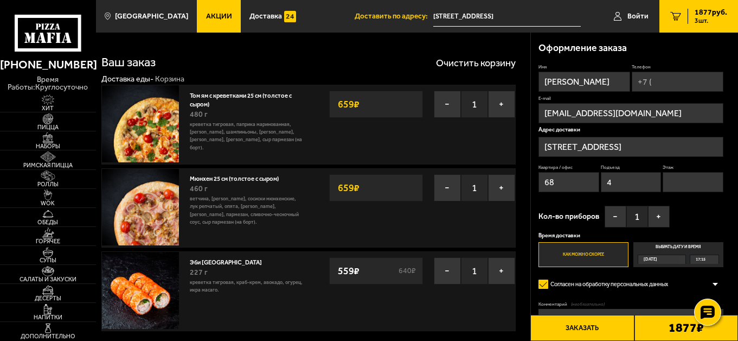
click at [700, 181] on input "Этаж" at bounding box center [693, 182] width 61 height 20
type input "2"
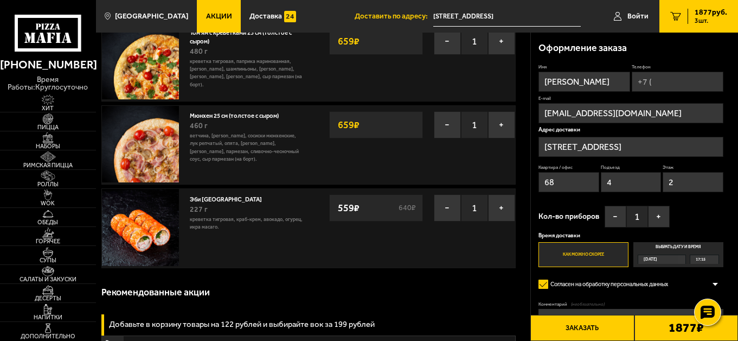
scroll to position [54, 0]
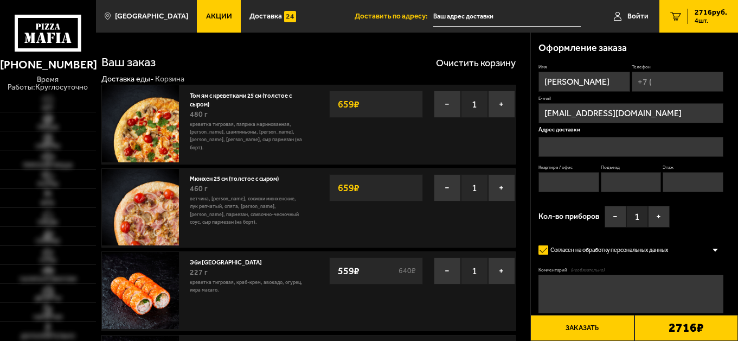
type input "[STREET_ADDRESS]"
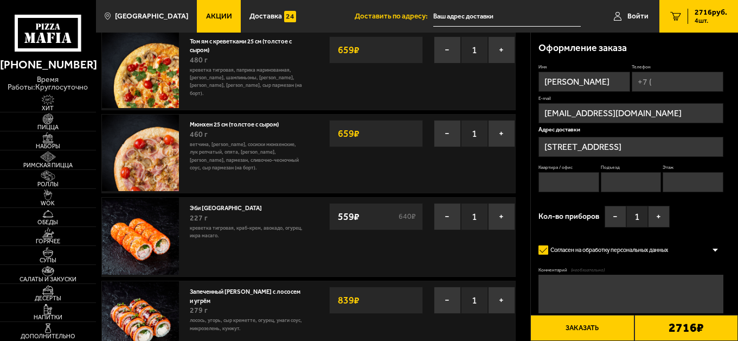
type input "[STREET_ADDRESS]"
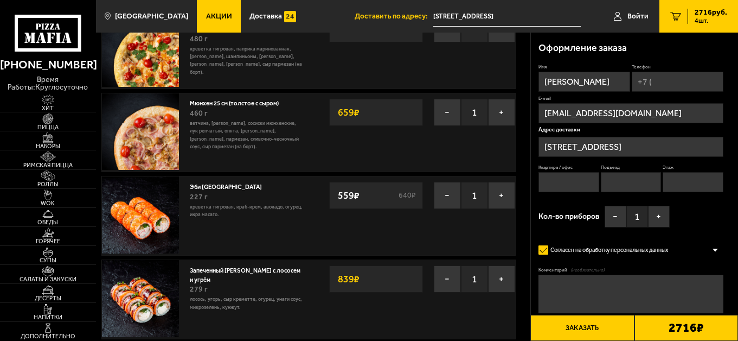
scroll to position [54, 0]
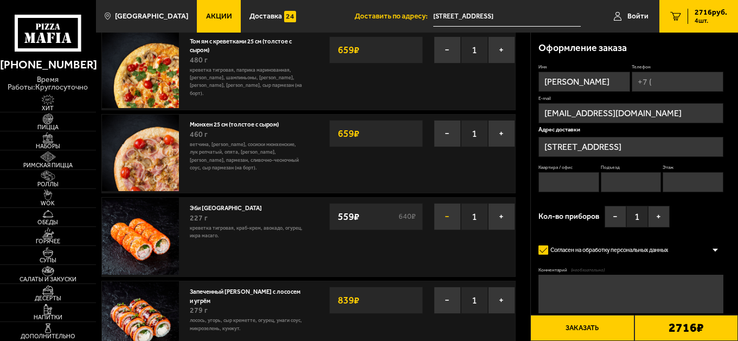
click at [451, 219] on button "−" at bounding box center [447, 216] width 27 height 27
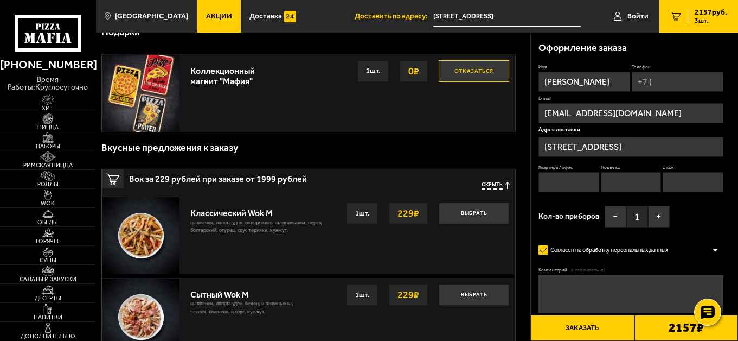
scroll to position [325, 0]
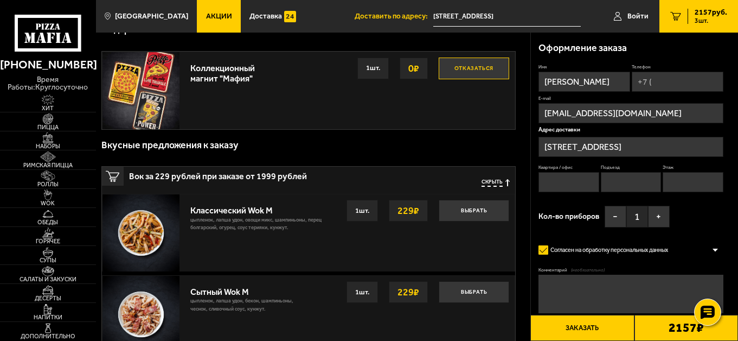
click at [477, 66] on button "Отказаться" at bounding box center [474, 68] width 70 height 22
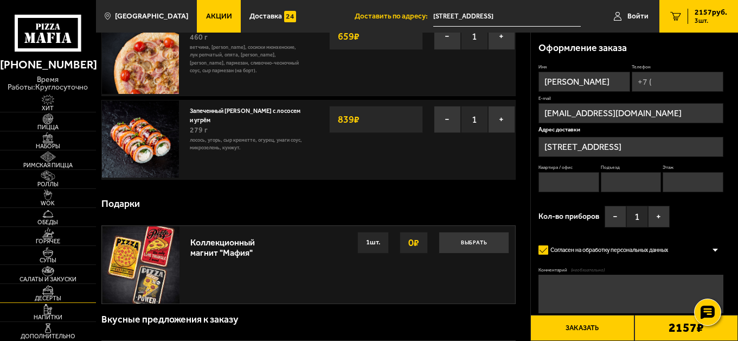
scroll to position [163, 0]
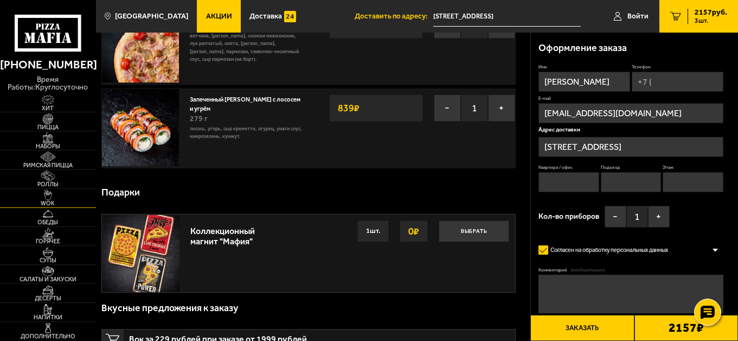
click at [68, 197] on link "WOK" at bounding box center [48, 198] width 96 height 18
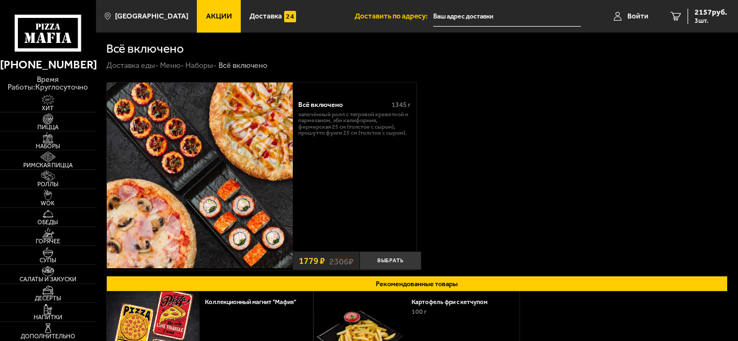
type input "[STREET_ADDRESS]"
click at [395, 259] on button "Выбрать" at bounding box center [391, 260] width 62 height 19
click at [704, 12] on span "3936 руб." at bounding box center [711, 13] width 33 height 8
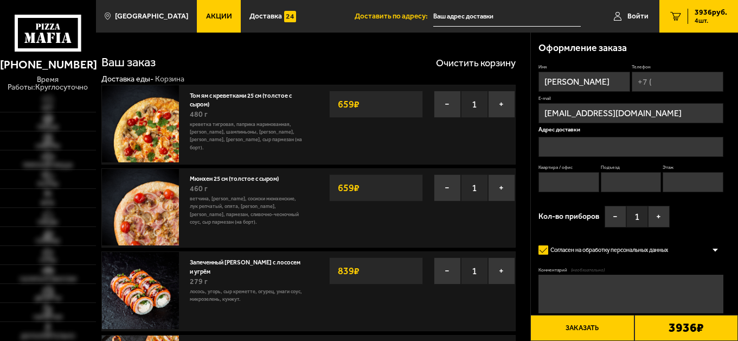
type input "[STREET_ADDRESS]"
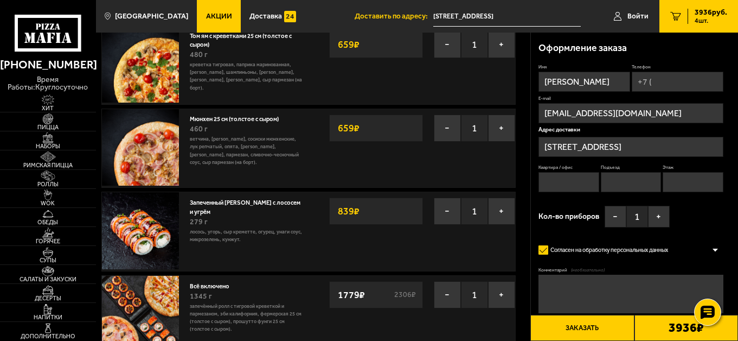
scroll to position [108, 0]
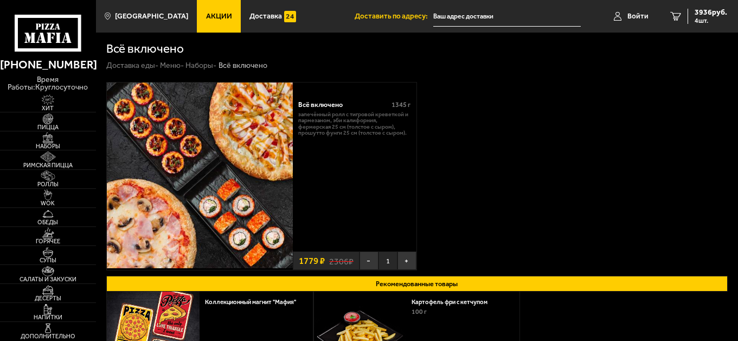
type input "[STREET_ADDRESS]"
click at [716, 12] on span "3936 руб." at bounding box center [711, 13] width 33 height 8
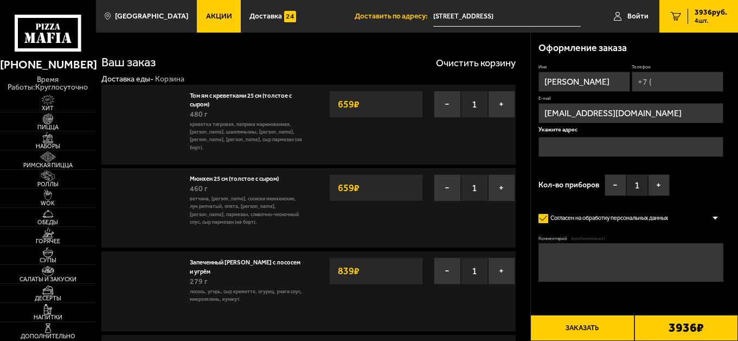
type input "[STREET_ADDRESS]"
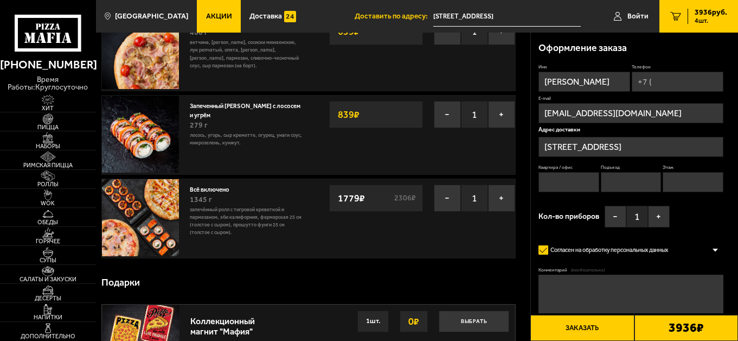
scroll to position [163, 0]
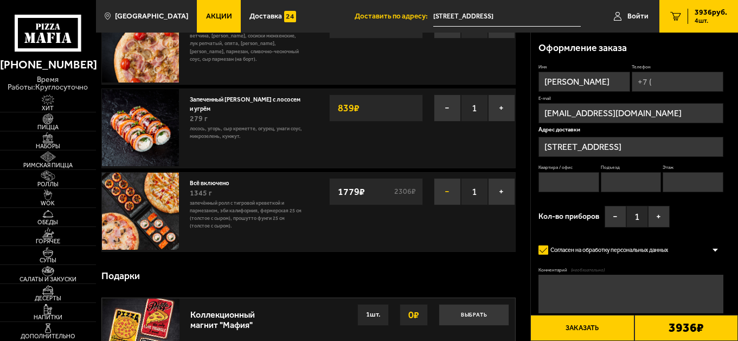
click at [446, 195] on button "−" at bounding box center [447, 191] width 27 height 27
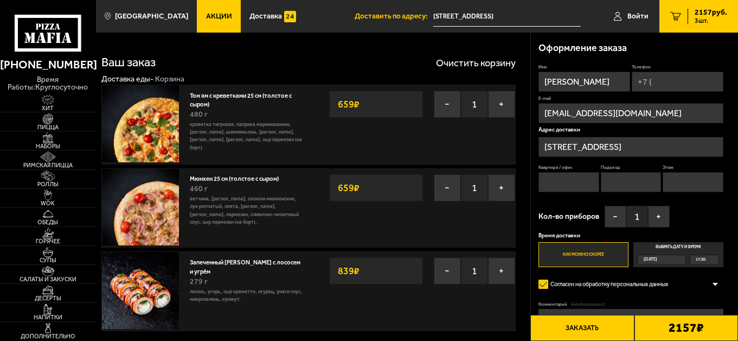
scroll to position [54, 0]
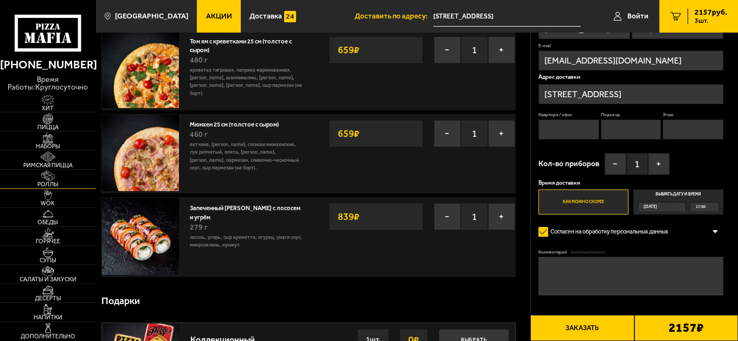
click at [54, 184] on span "Роллы" at bounding box center [48, 184] width 96 height 6
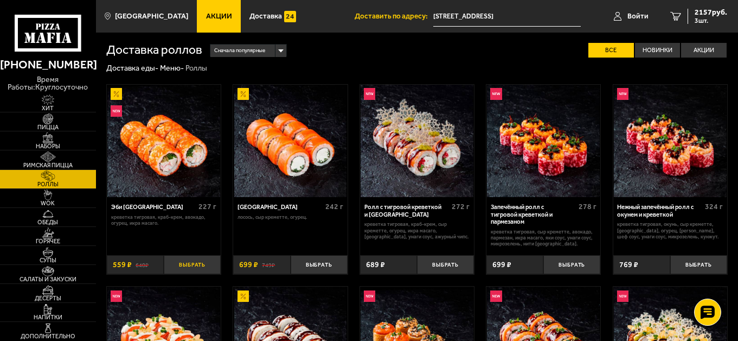
click at [193, 266] on button "Выбрать" at bounding box center [192, 264] width 57 height 19
click at [705, 10] on span "2716 руб." at bounding box center [711, 13] width 33 height 8
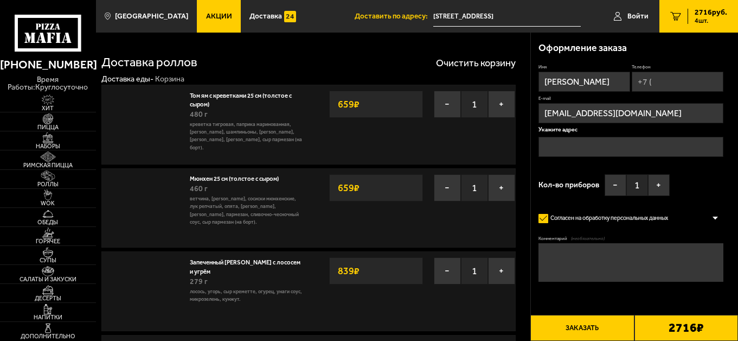
type input "[STREET_ADDRESS]"
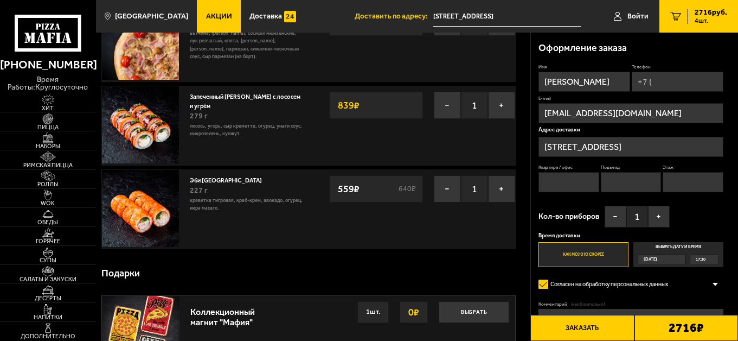
scroll to position [163, 0]
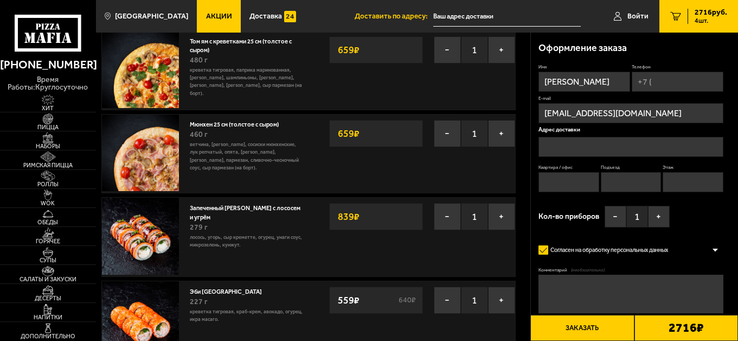
type input "[STREET_ADDRESS]"
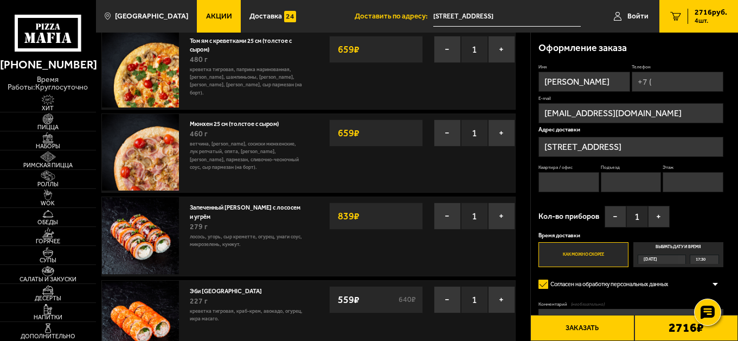
scroll to position [54, 0]
click at [448, 221] on button "−" at bounding box center [447, 216] width 27 height 27
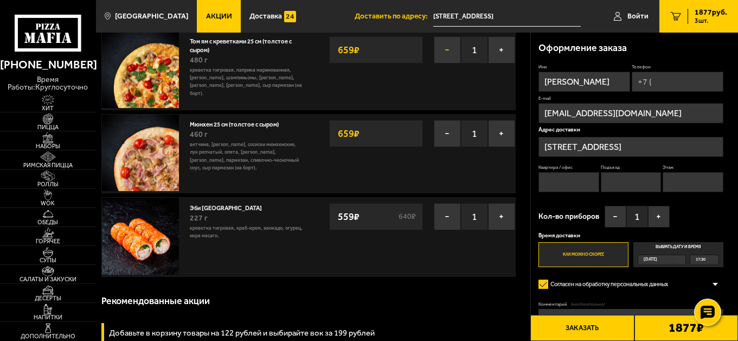
click at [441, 46] on button "−" at bounding box center [447, 49] width 27 height 27
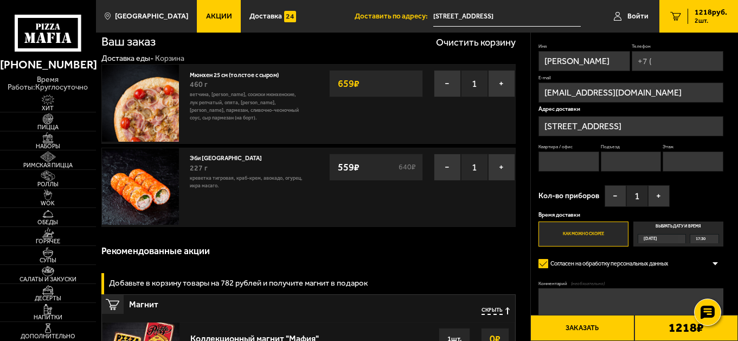
scroll to position [0, 0]
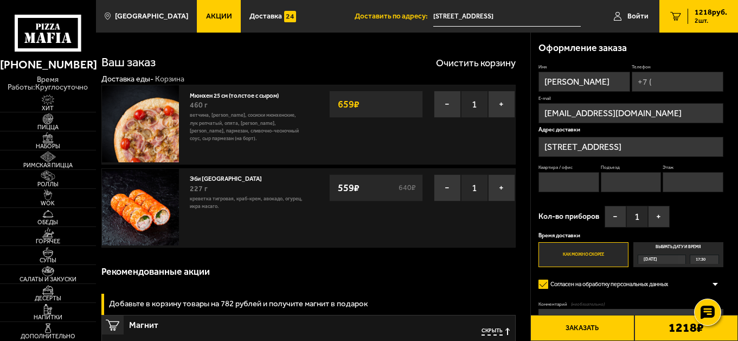
click at [688, 82] on input "Телефон" at bounding box center [678, 82] width 92 height 20
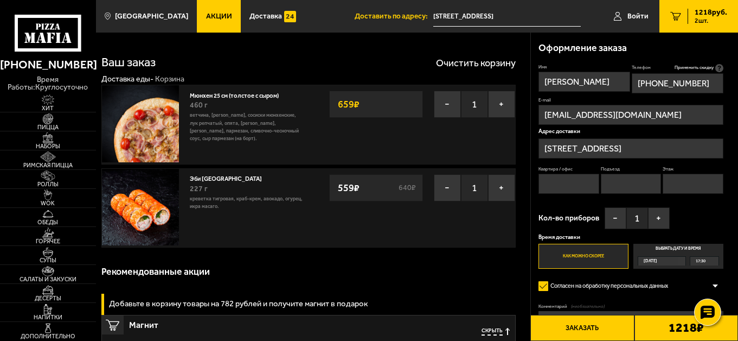
type input "[PHONE_NUMBER]"
click at [557, 182] on input "Квартира / офис" at bounding box center [569, 184] width 61 height 20
click at [568, 186] on input "Квартира / офис" at bounding box center [569, 184] width 61 height 20
click at [568, 185] on input "Квартира / офис" at bounding box center [569, 184] width 61 height 20
click at [568, 183] on input "Квартира / офис" at bounding box center [569, 184] width 61 height 20
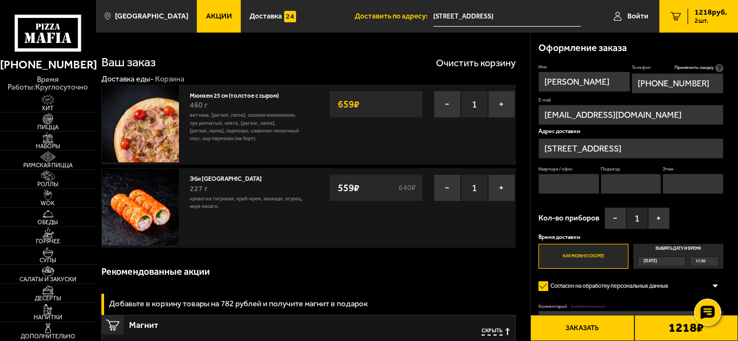
click at [568, 183] on input "Квартира / офис" at bounding box center [569, 184] width 61 height 20
type input "68"
click at [625, 184] on input "Подъезд" at bounding box center [631, 184] width 61 height 20
type input "4"
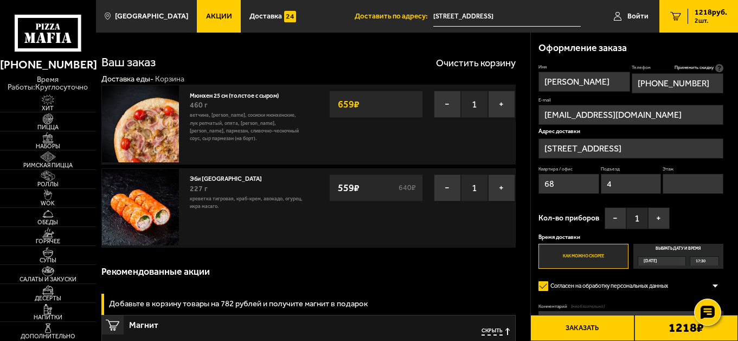
click at [695, 187] on input "Этаж" at bounding box center [693, 184] width 61 height 20
type input "2"
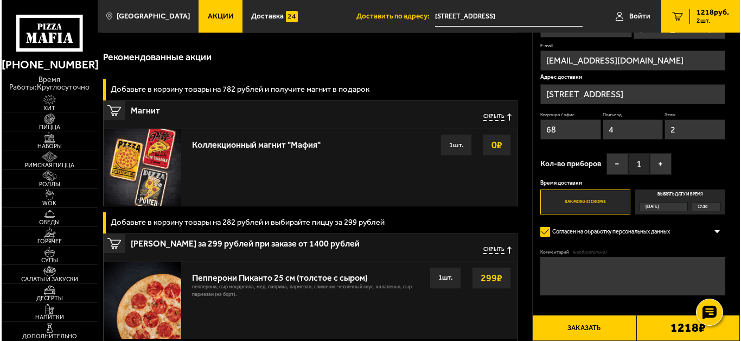
scroll to position [217, 0]
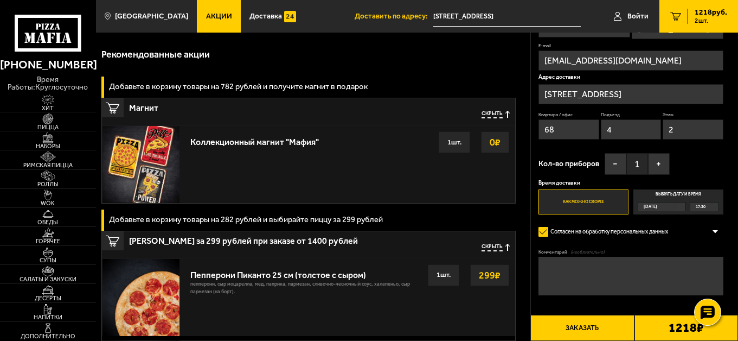
click at [595, 329] on button "Заказать" at bounding box center [582, 328] width 104 height 26
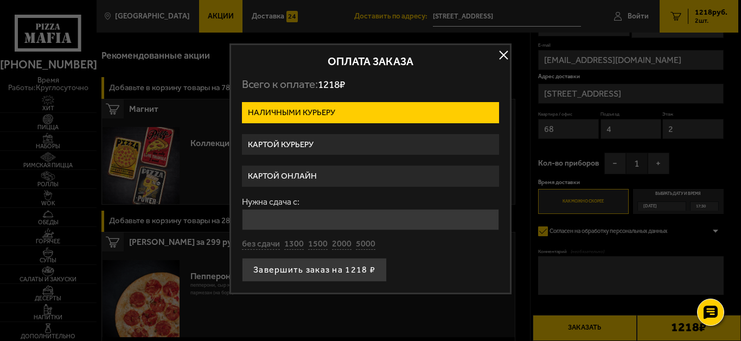
click at [450, 147] on label "Картой курьеру" at bounding box center [370, 144] width 257 height 21
click at [0, 0] on input "Картой курьеру" at bounding box center [0, 0] width 0 height 0
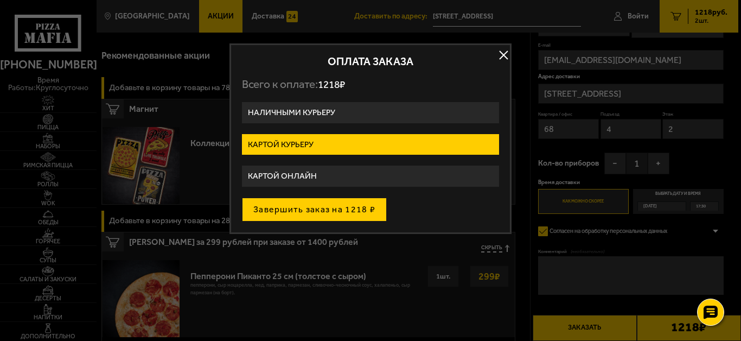
click at [365, 209] on button "Завершить заказ на 1218 ₽" at bounding box center [314, 209] width 145 height 24
click at [365, 209] on div "Завершить заказ на 1218 ₽" at bounding box center [370, 209] width 257 height 24
